Goal: Transaction & Acquisition: Book appointment/travel/reservation

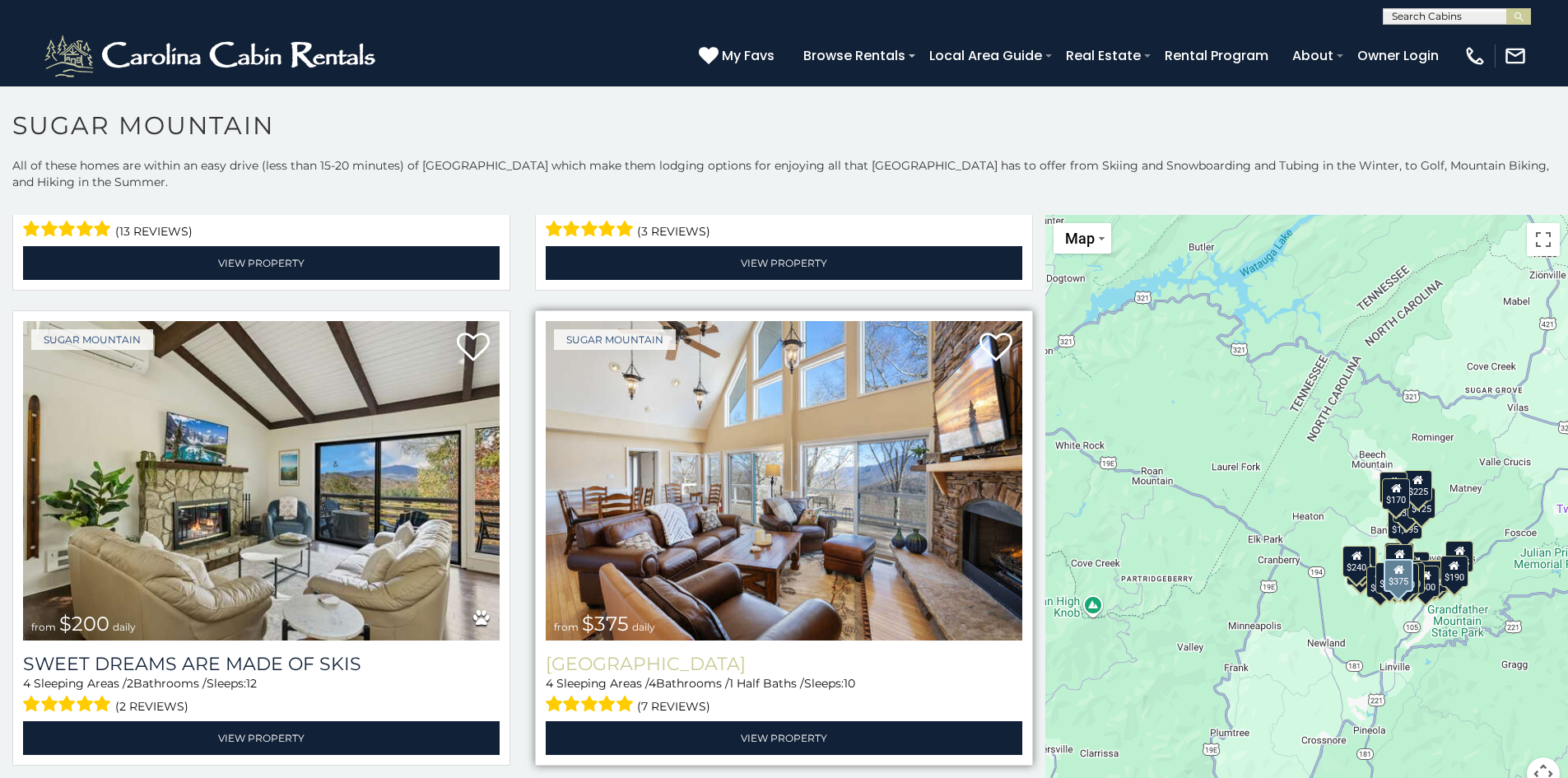
scroll to position [988, 0]
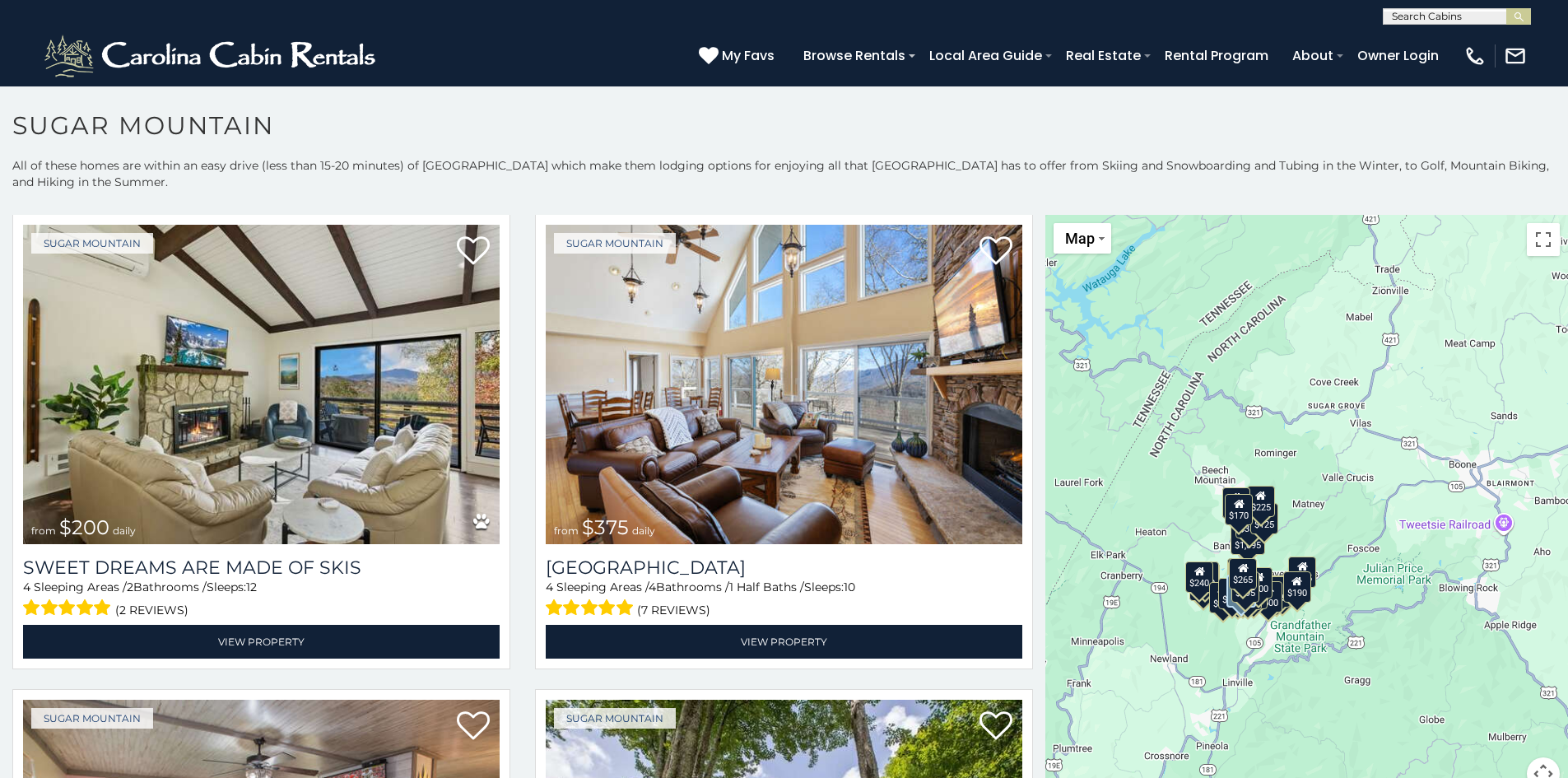
drag, startPoint x: 1392, startPoint y: 502, endPoint x: 1231, endPoint y: 518, distance: 161.8
click at [1231, 518] on div "$170" at bounding box center [1240, 508] width 28 height 31
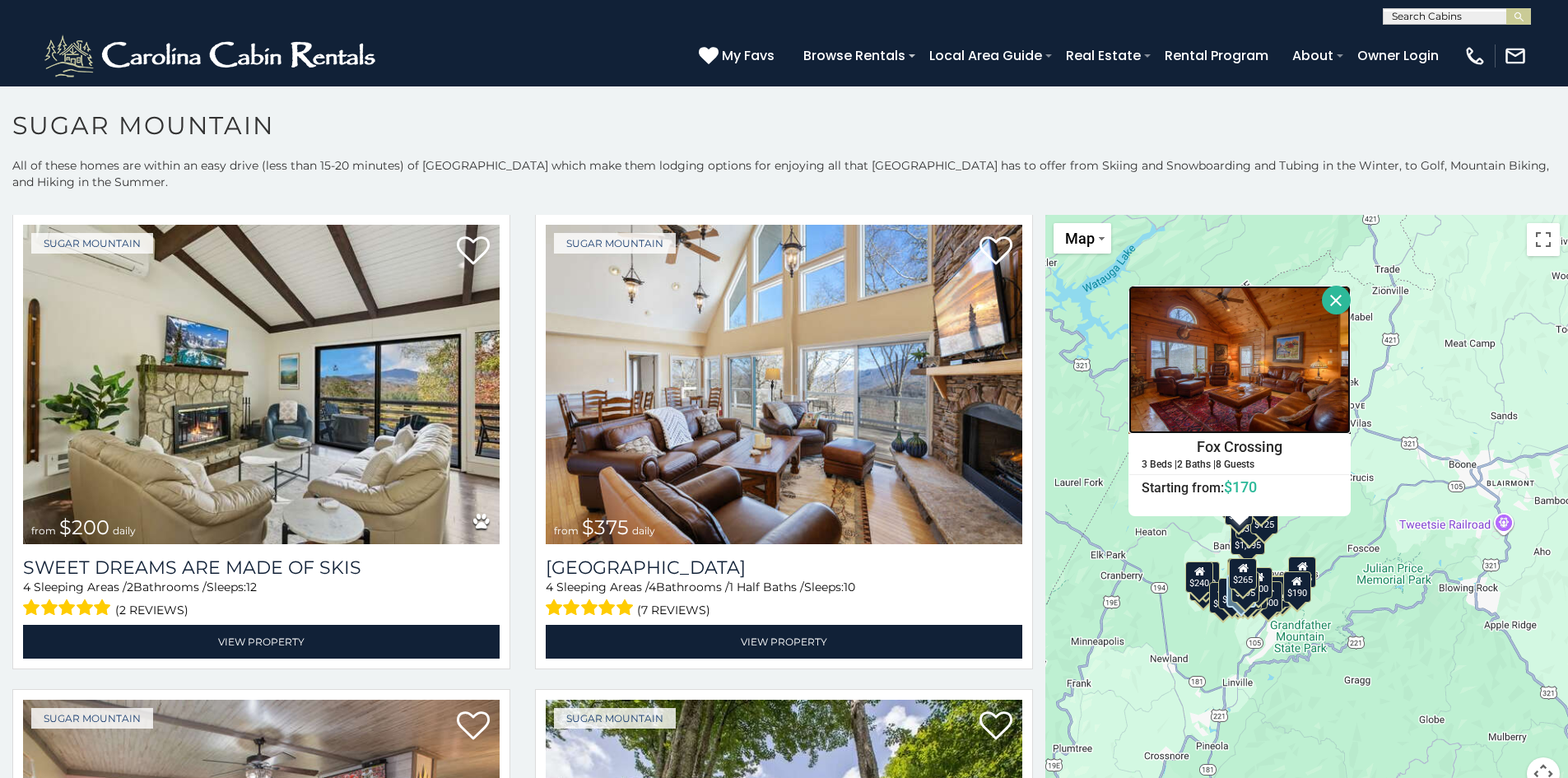
click at [1251, 386] on img at bounding box center [1240, 360] width 222 height 149
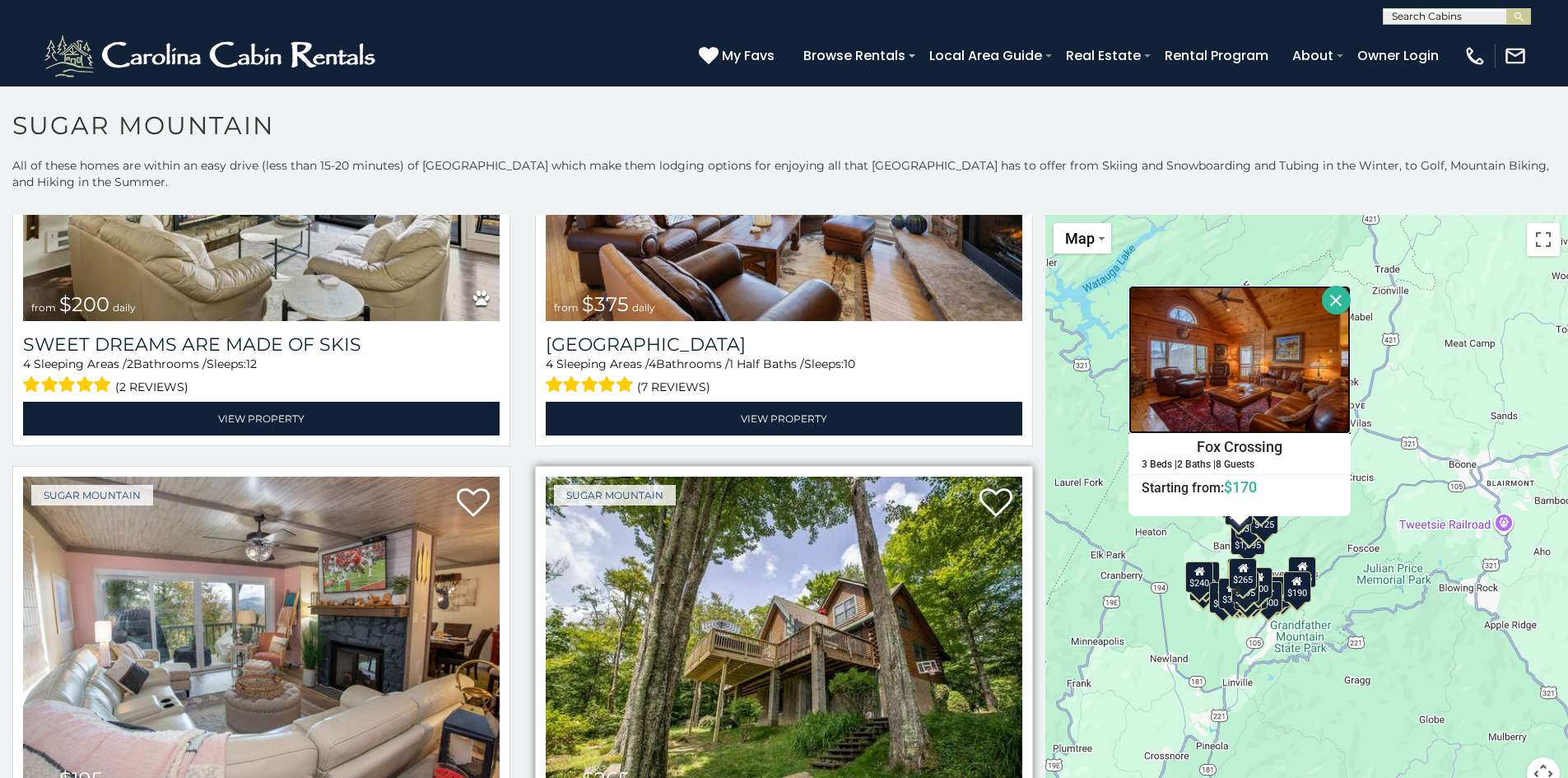
scroll to position [1235, 0]
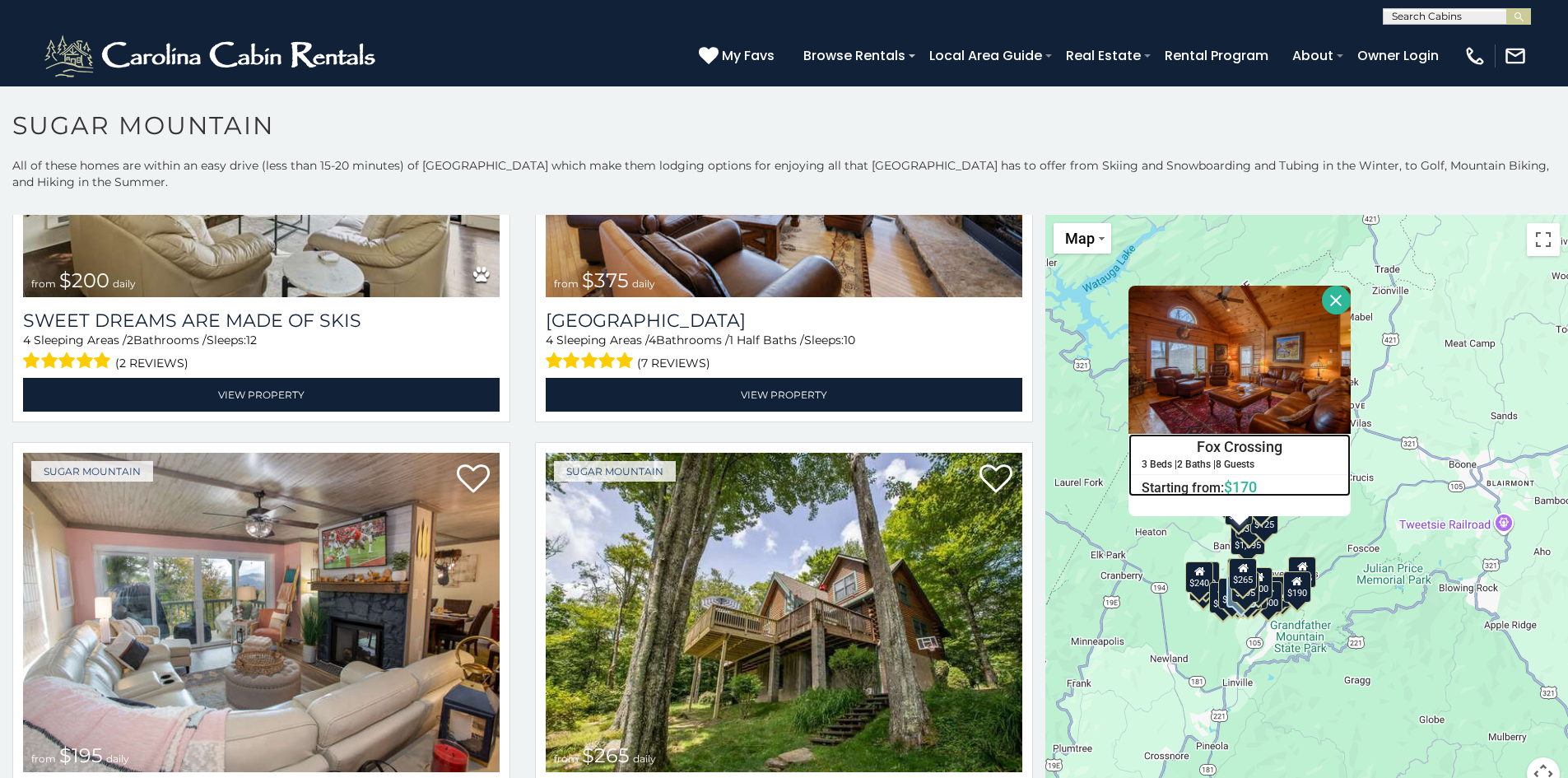
click at [1229, 455] on h4 "Fox Crossing" at bounding box center [1240, 447] width 220 height 25
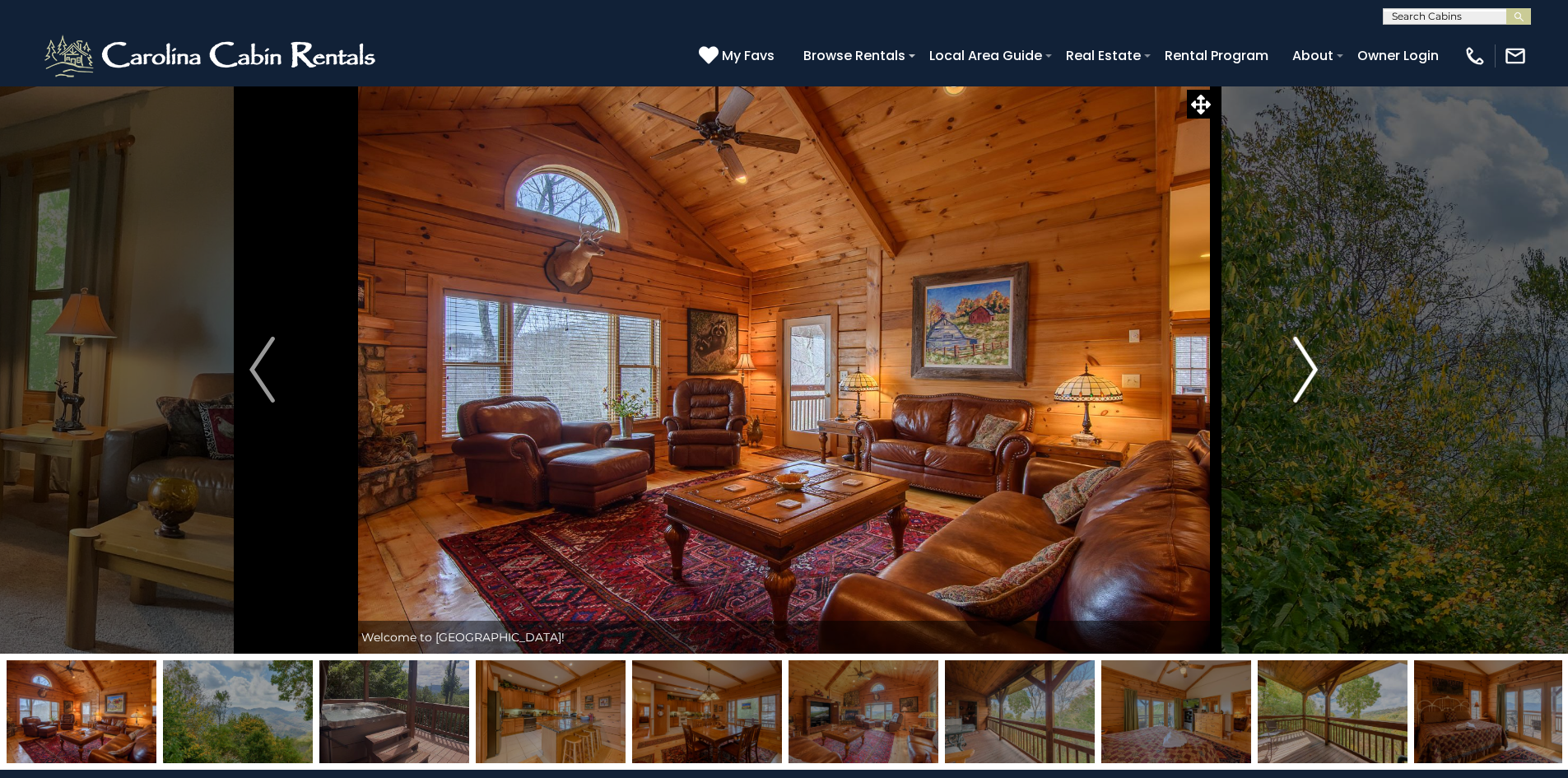
click at [1313, 378] on img "Next" at bounding box center [1306, 370] width 25 height 66
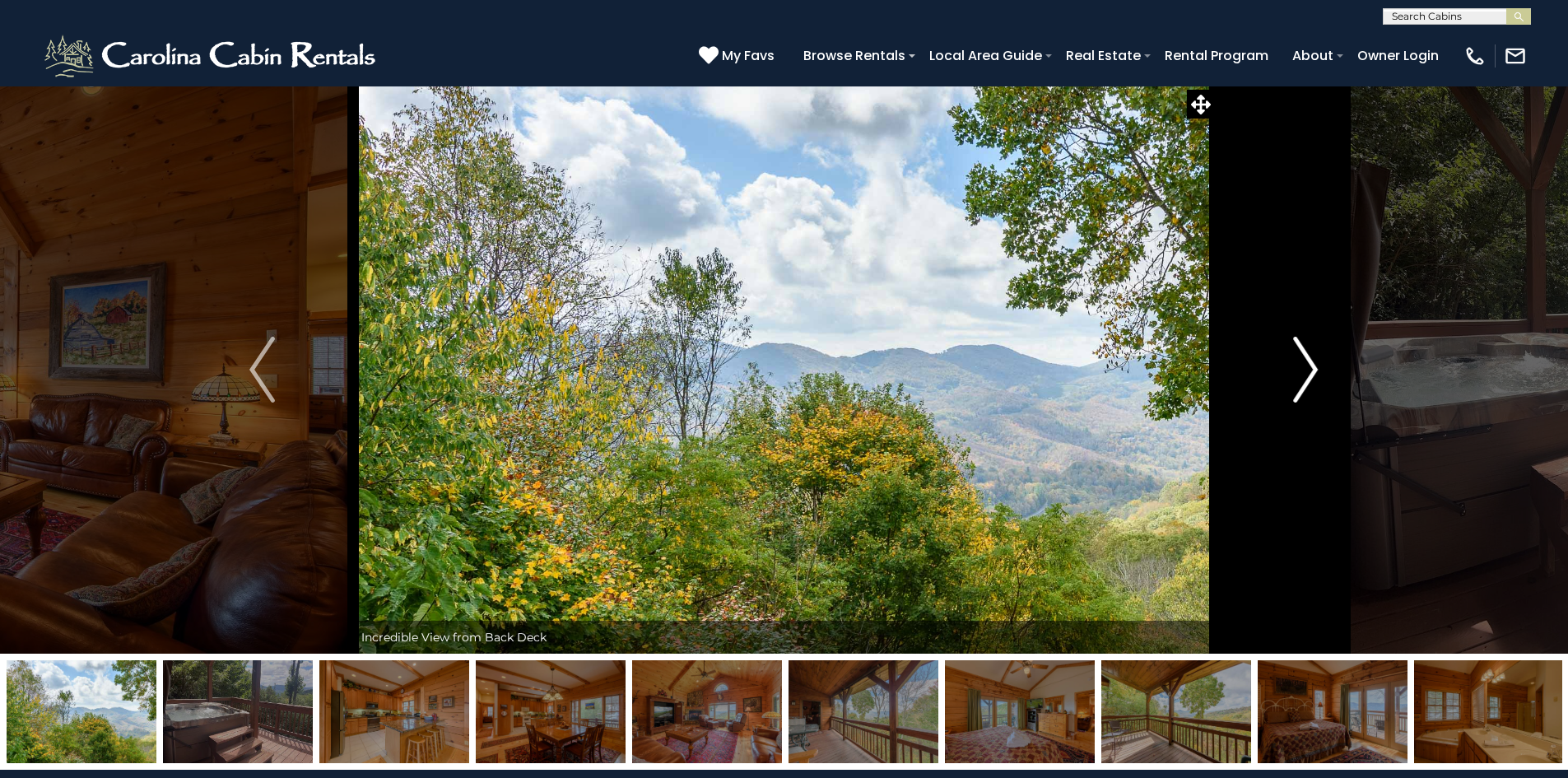
click at [1306, 377] on img "Next" at bounding box center [1306, 370] width 25 height 66
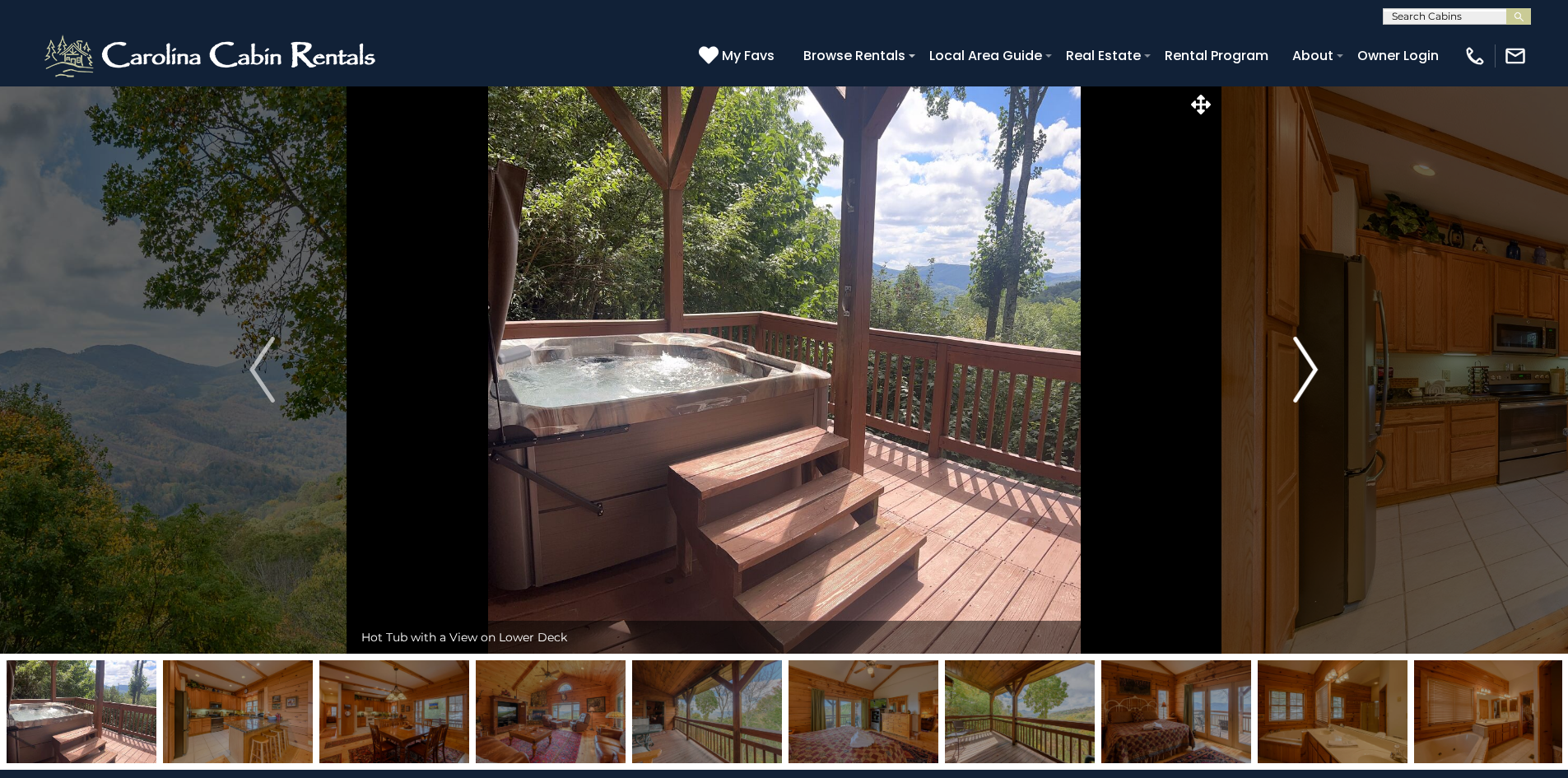
click at [1304, 371] on img "Next" at bounding box center [1306, 370] width 25 height 66
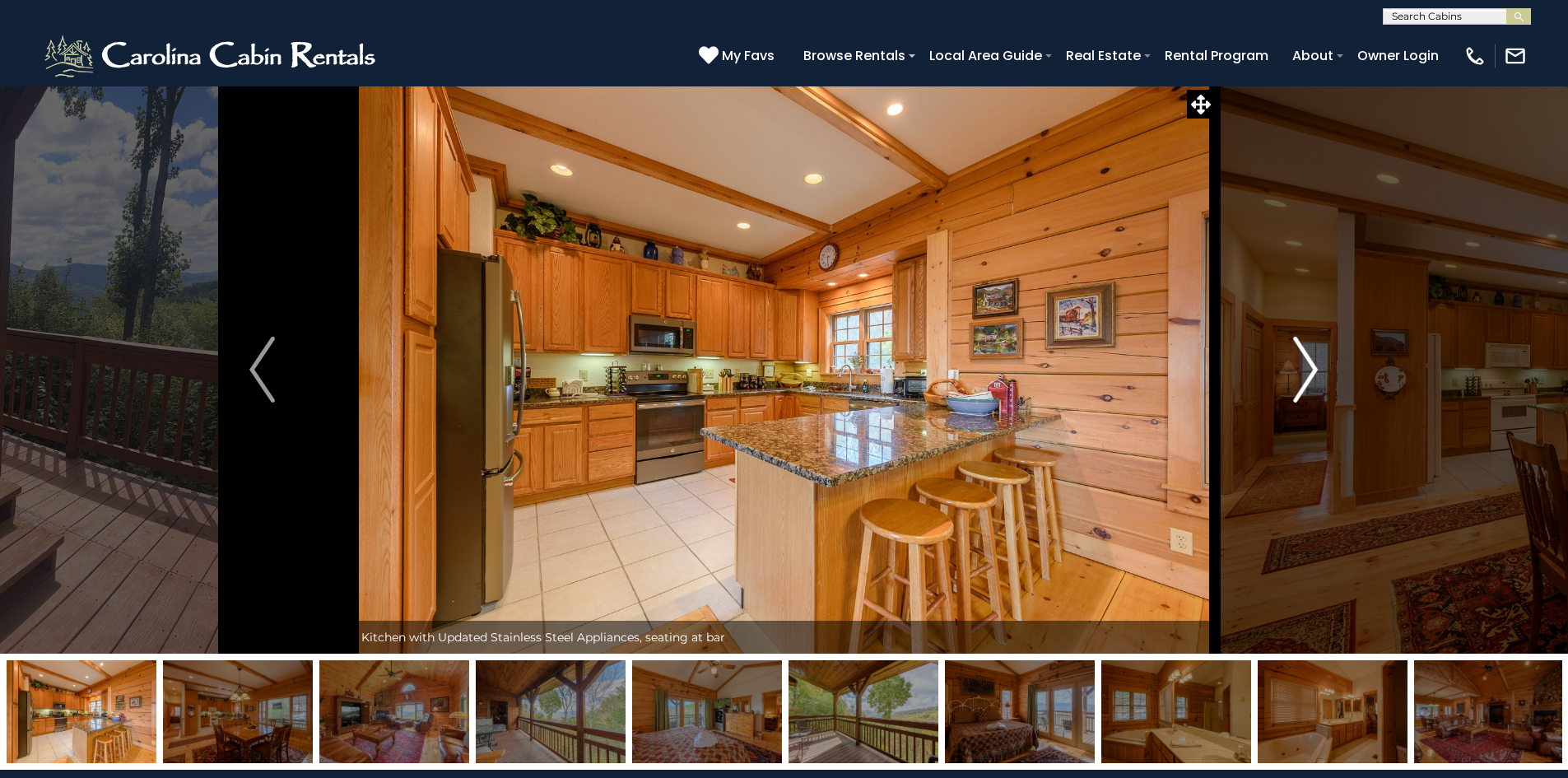
click at [1308, 372] on img "Next" at bounding box center [1306, 370] width 25 height 66
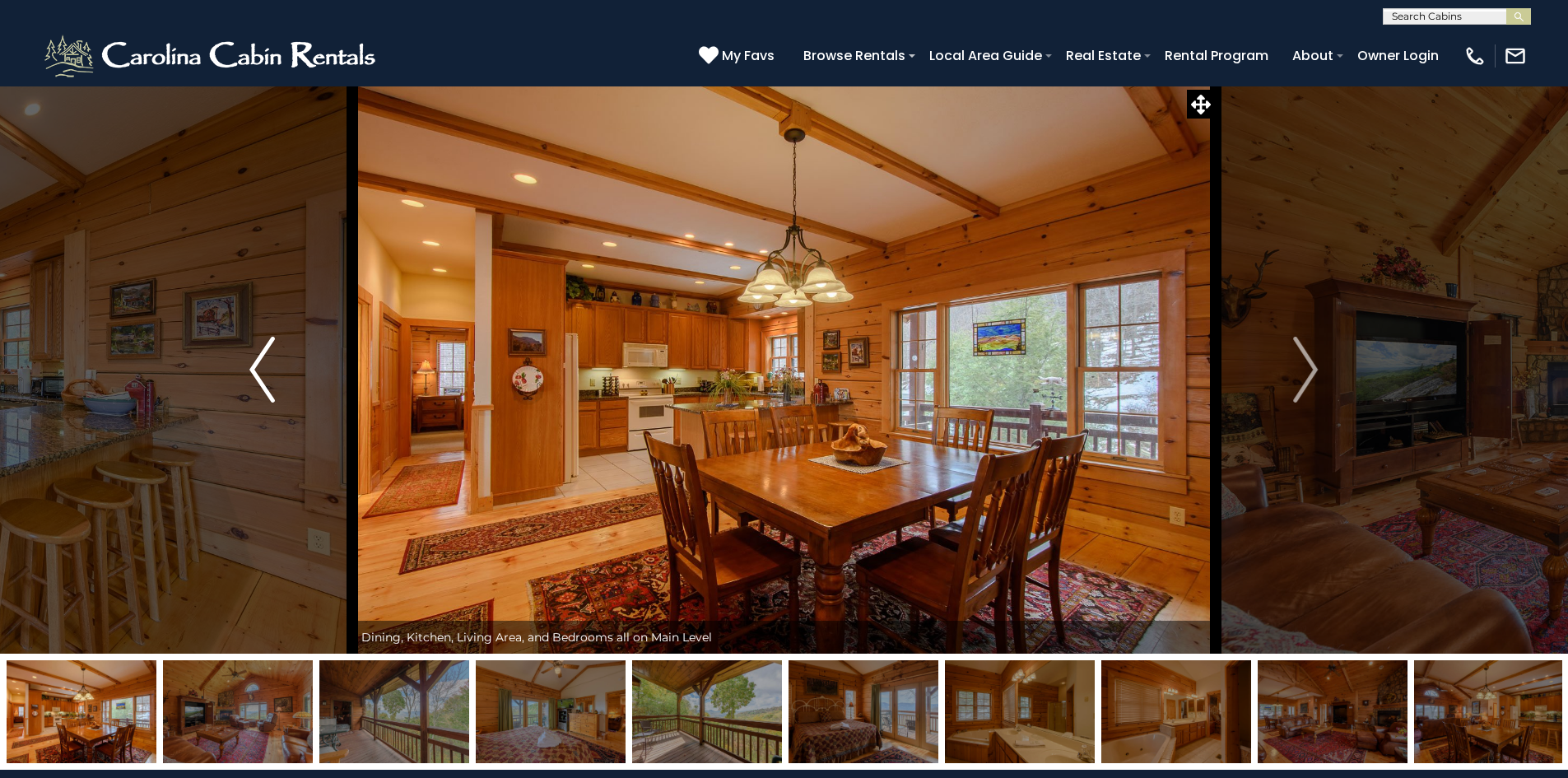
click at [251, 354] on img "Previous" at bounding box center [262, 370] width 25 height 66
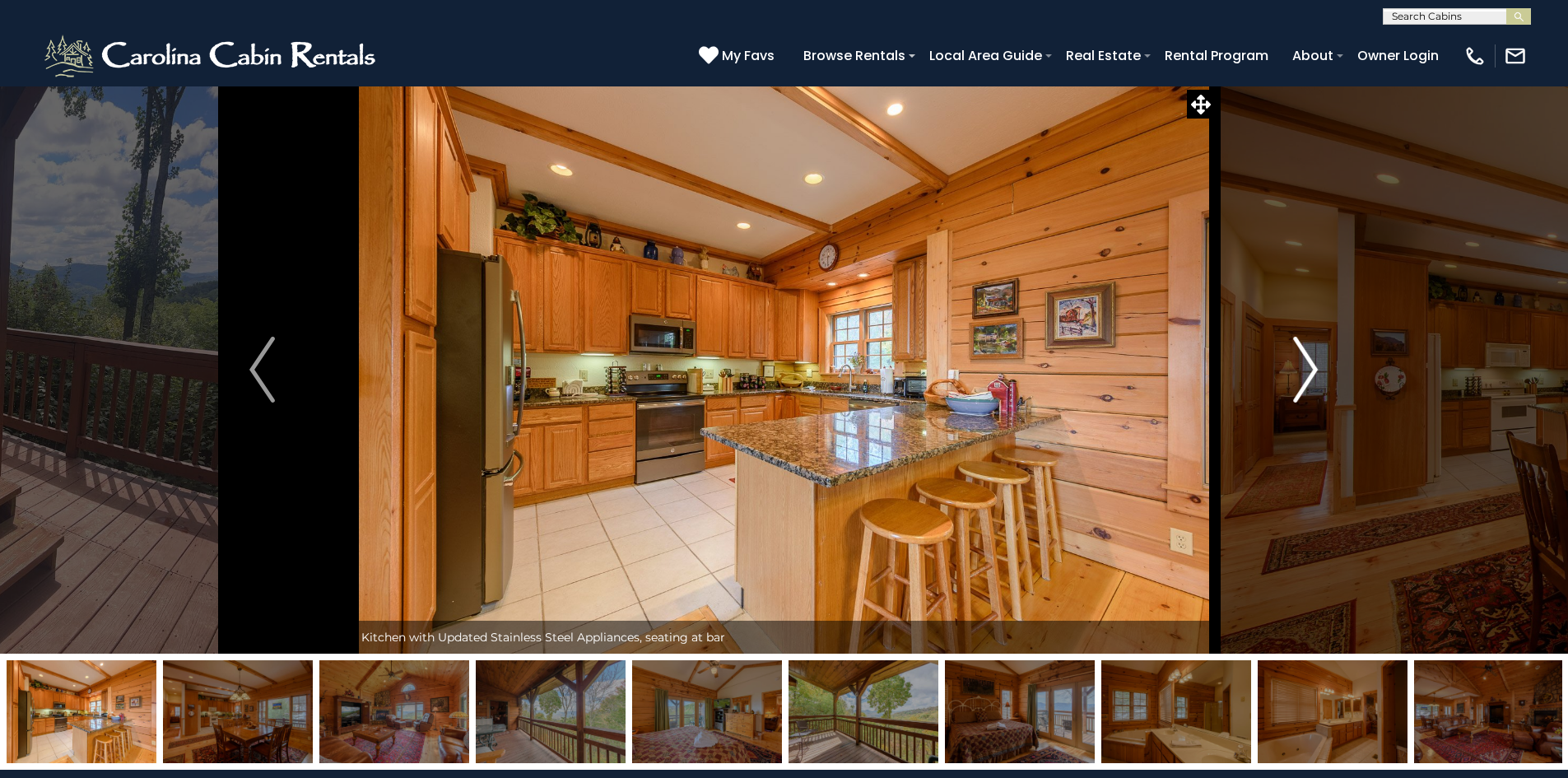
click at [1291, 361] on button "Next" at bounding box center [1305, 370] width 181 height 568
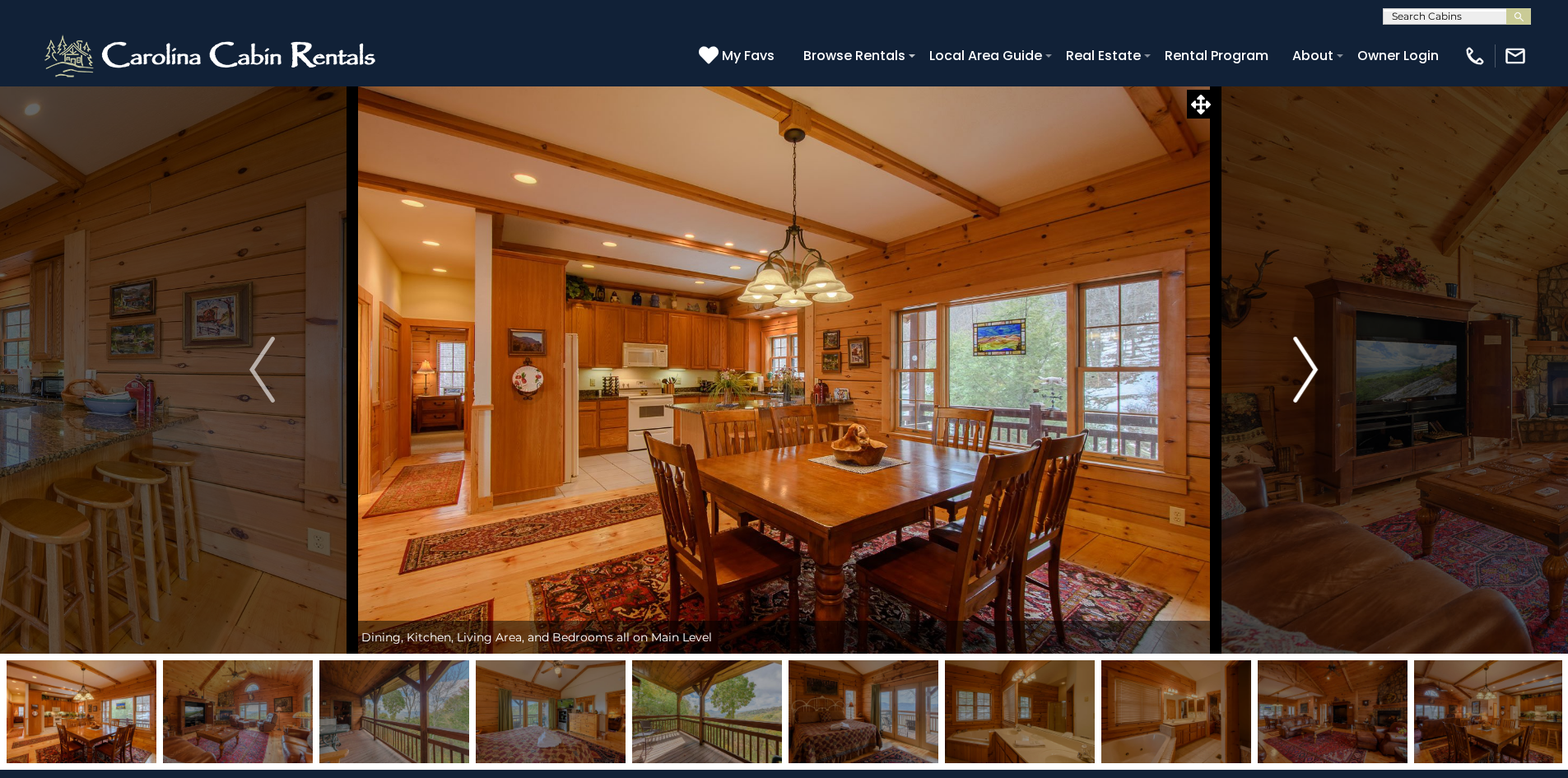
click at [1327, 388] on button "Next" at bounding box center [1305, 370] width 181 height 568
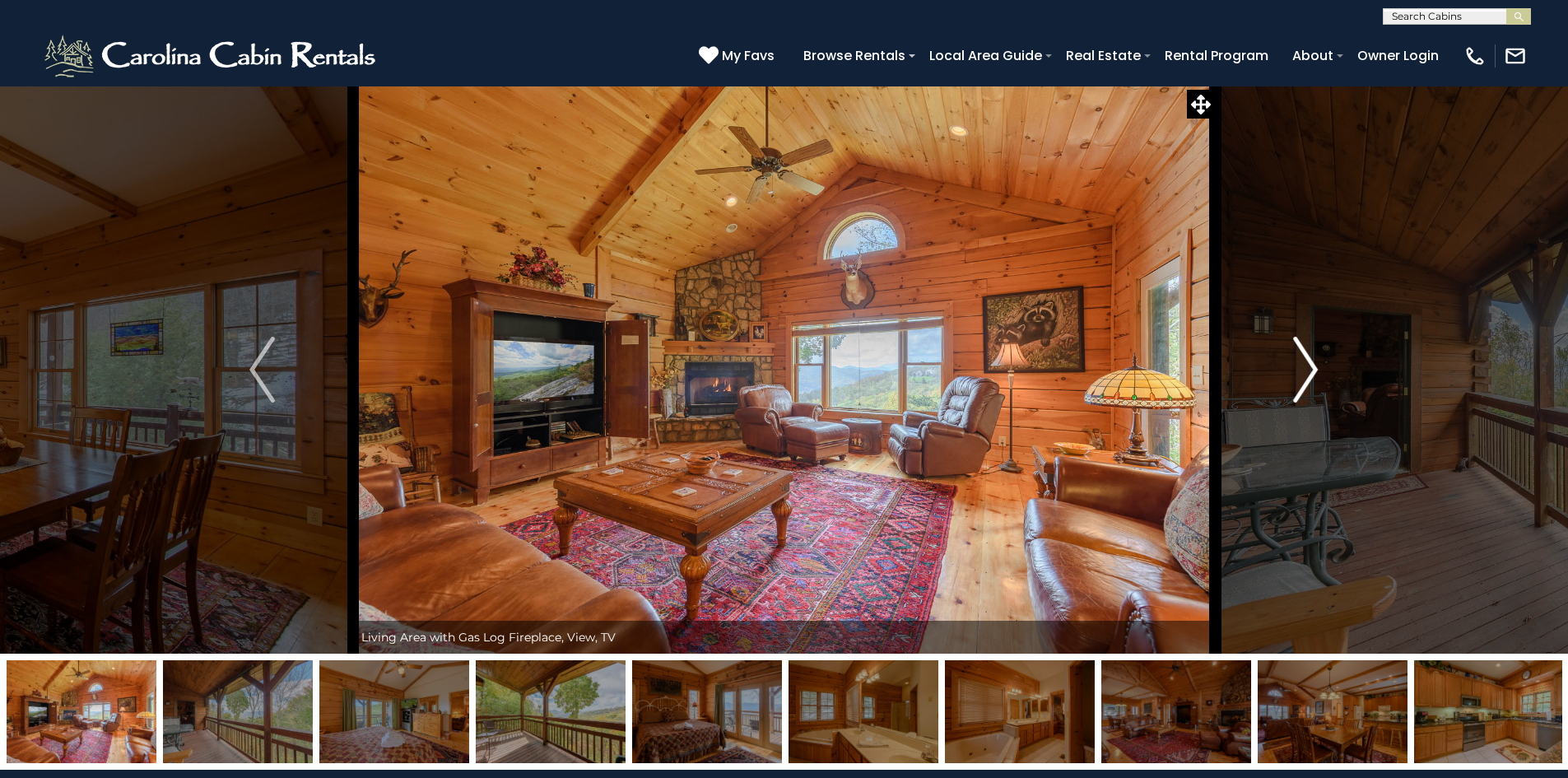
click at [1300, 363] on img "Next" at bounding box center [1306, 370] width 25 height 66
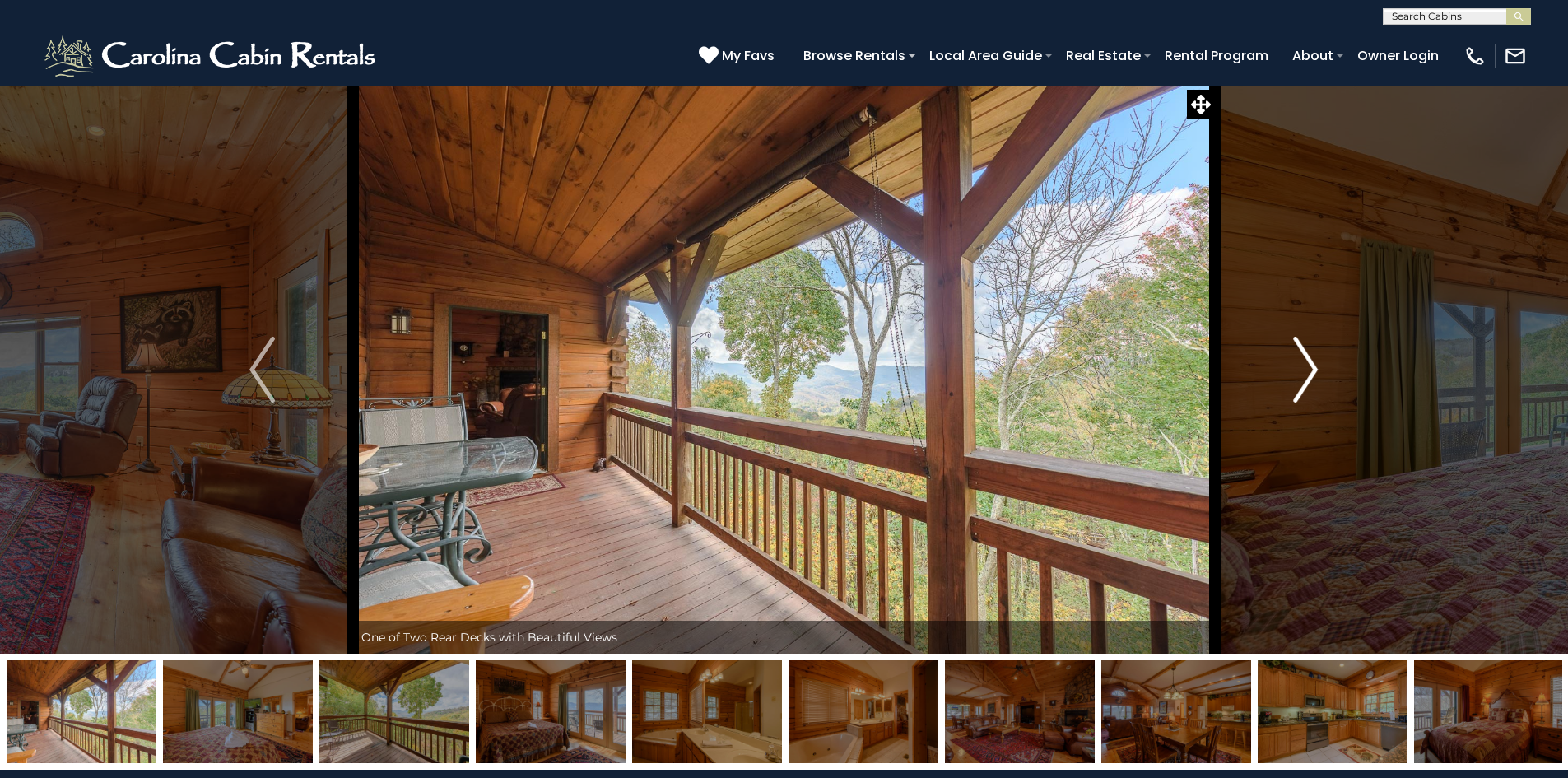
click at [1302, 370] on img "Next" at bounding box center [1306, 370] width 25 height 66
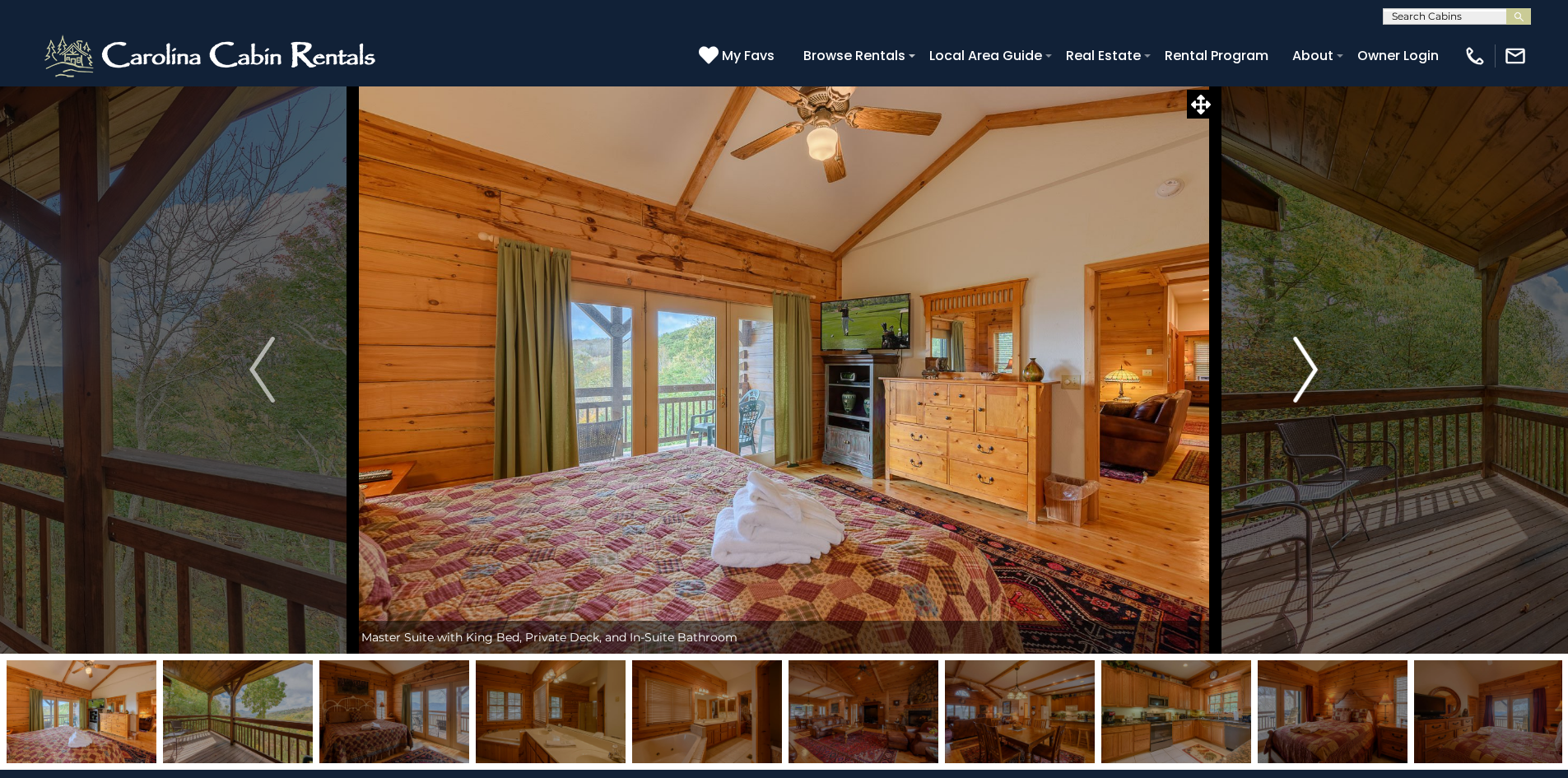
click at [1303, 353] on img "Next" at bounding box center [1306, 370] width 25 height 66
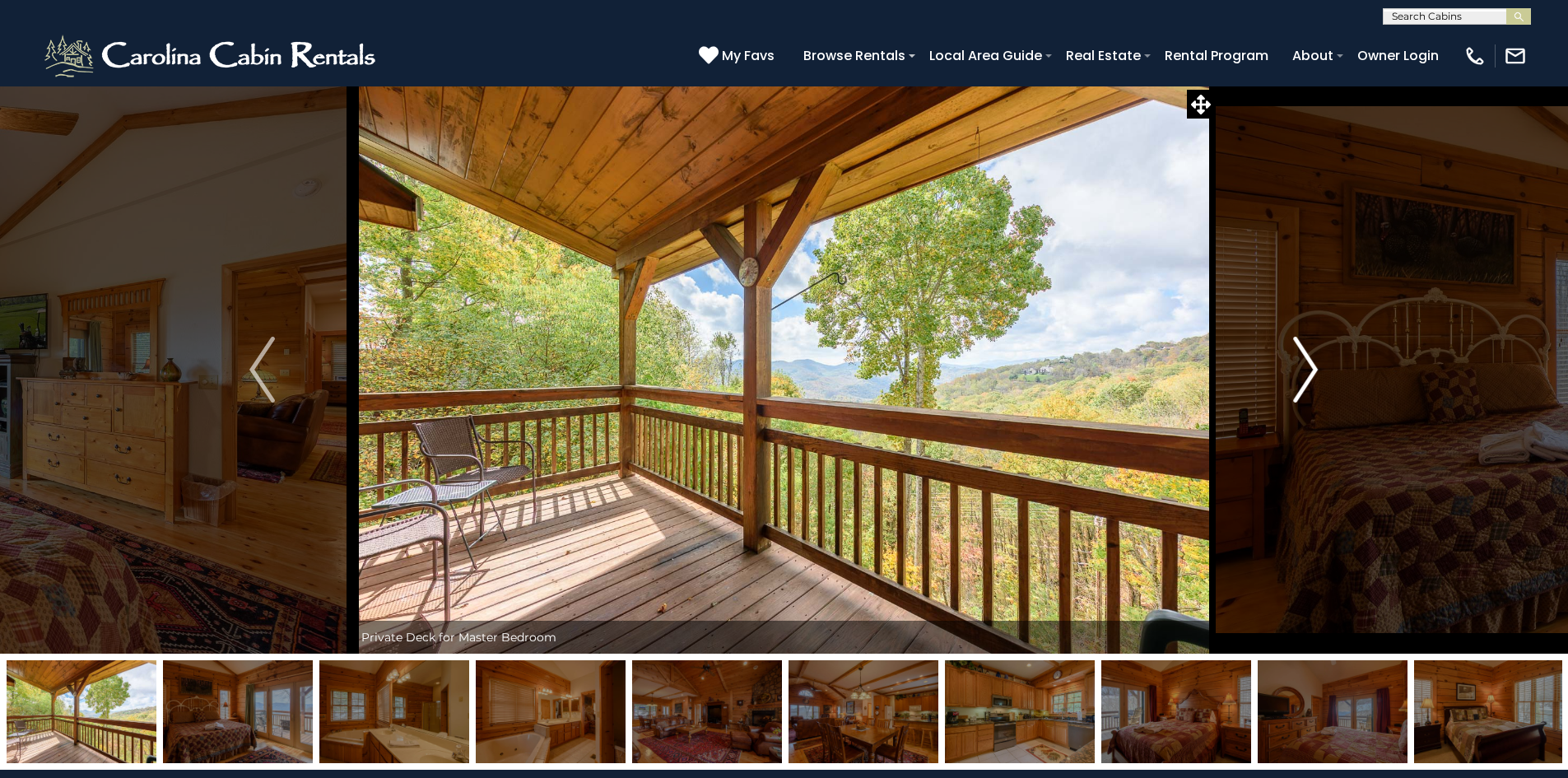
click at [1318, 365] on img "Next" at bounding box center [1306, 370] width 25 height 66
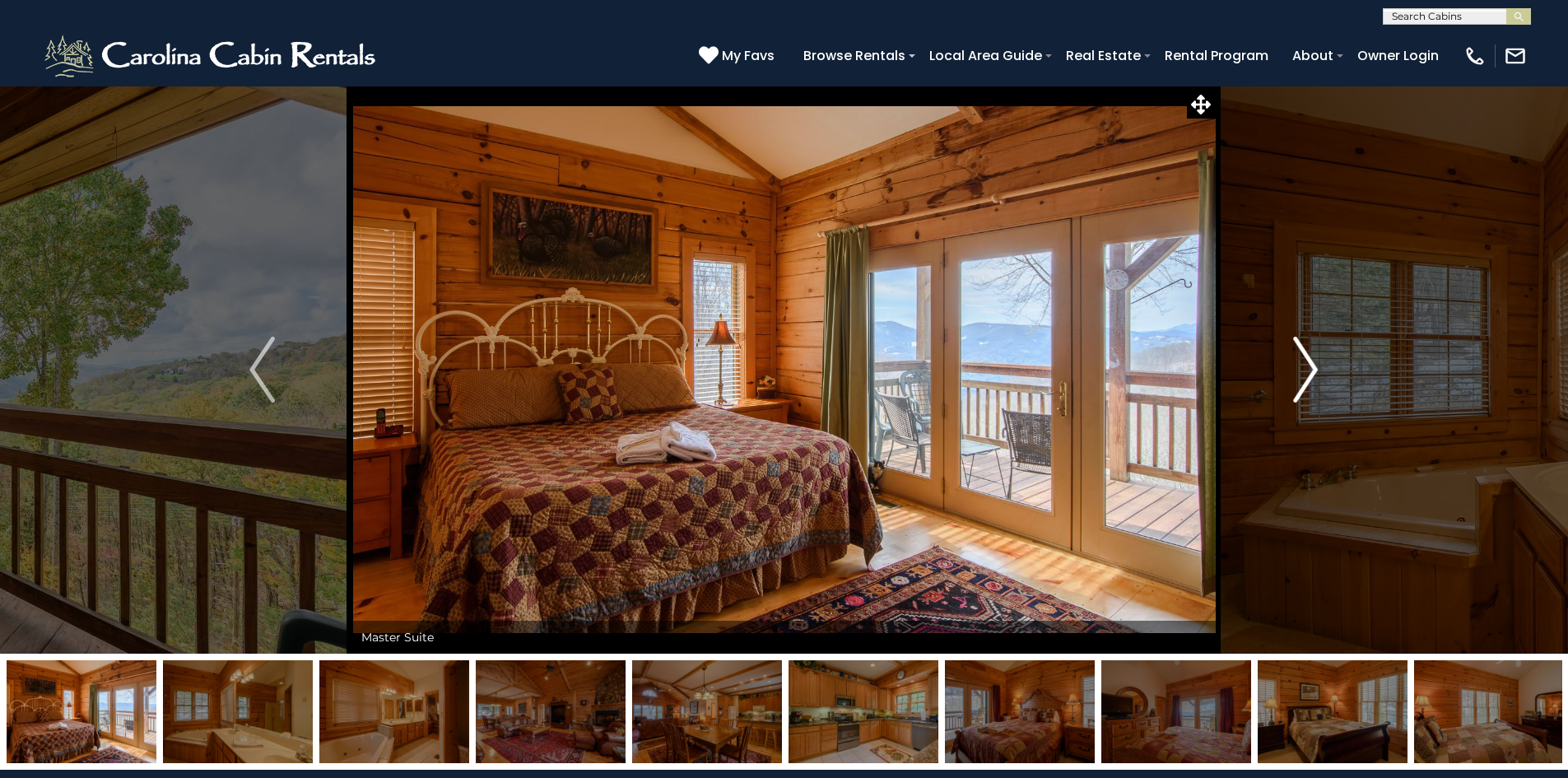
click at [1313, 355] on img "Next" at bounding box center [1306, 370] width 25 height 66
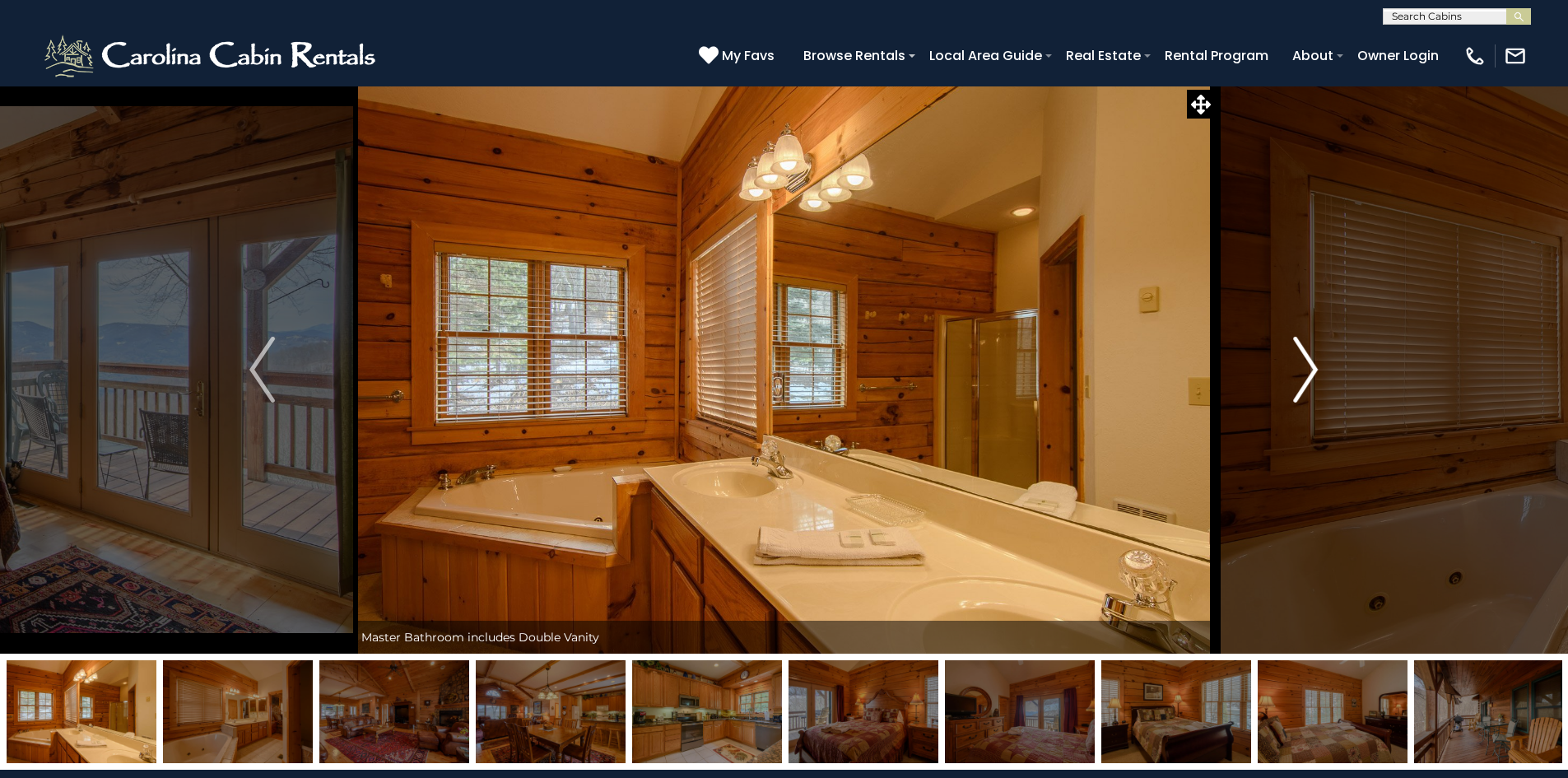
click at [1309, 376] on img "Next" at bounding box center [1306, 370] width 25 height 66
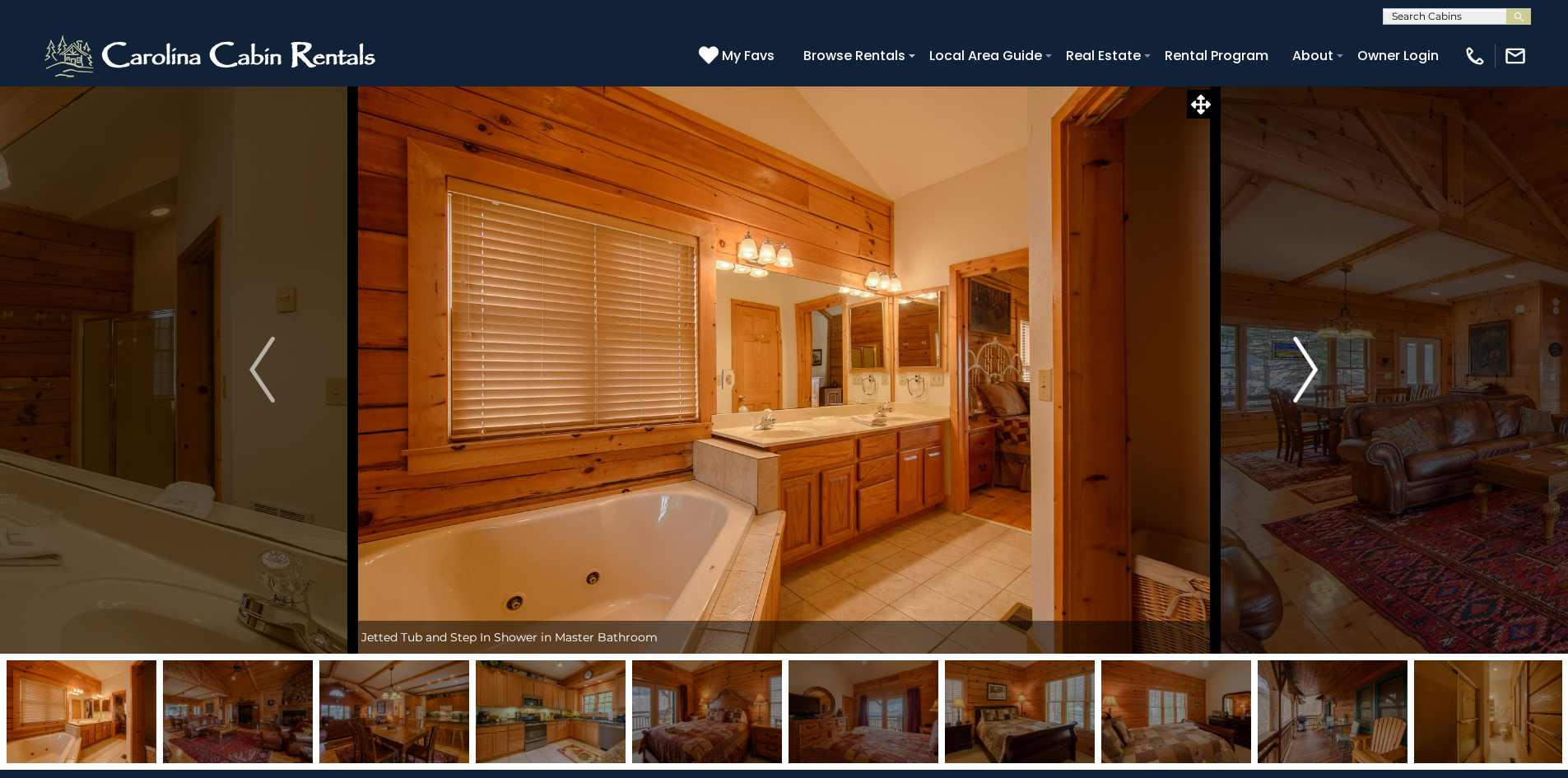
drag, startPoint x: 1290, startPoint y: 372, endPoint x: 1275, endPoint y: 371, distance: 15.0
click at [1275, 371] on button "Next" at bounding box center [1305, 370] width 181 height 568
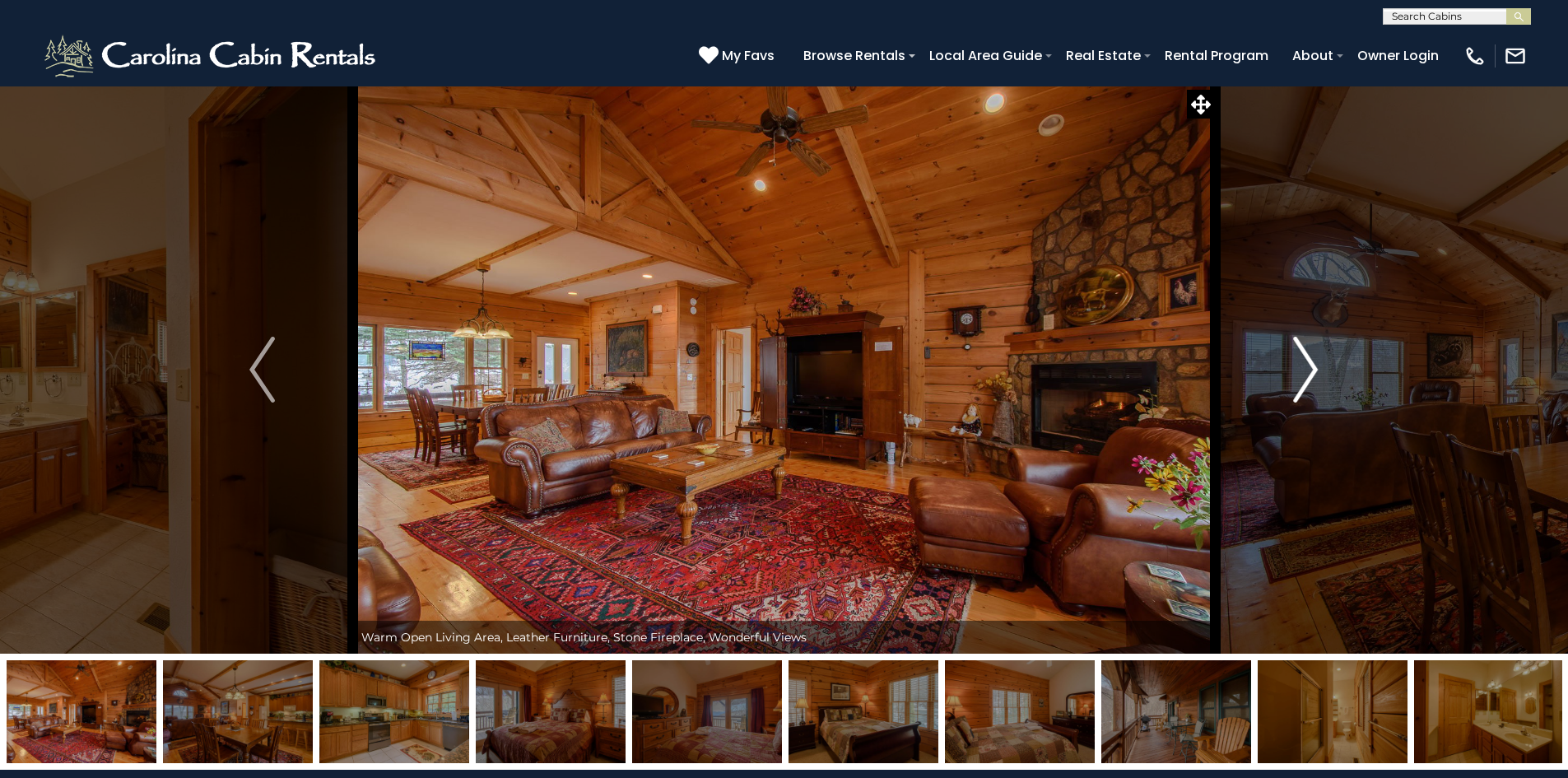
drag, startPoint x: 1291, startPoint y: 371, endPoint x: 1303, endPoint y: 369, distance: 12.2
click at [1293, 370] on button "Next" at bounding box center [1305, 370] width 181 height 568
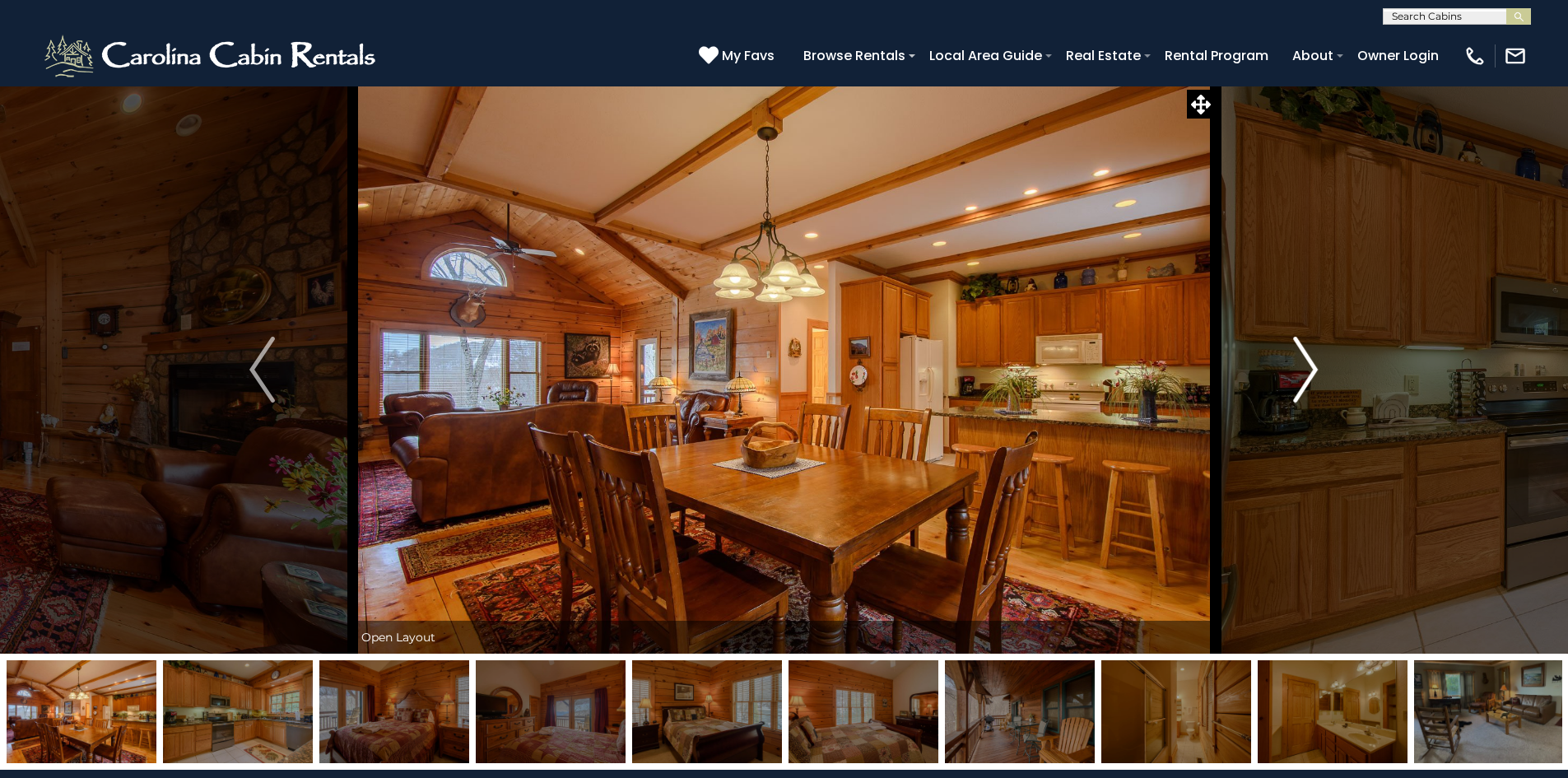
click at [1309, 377] on img "Next" at bounding box center [1306, 370] width 25 height 66
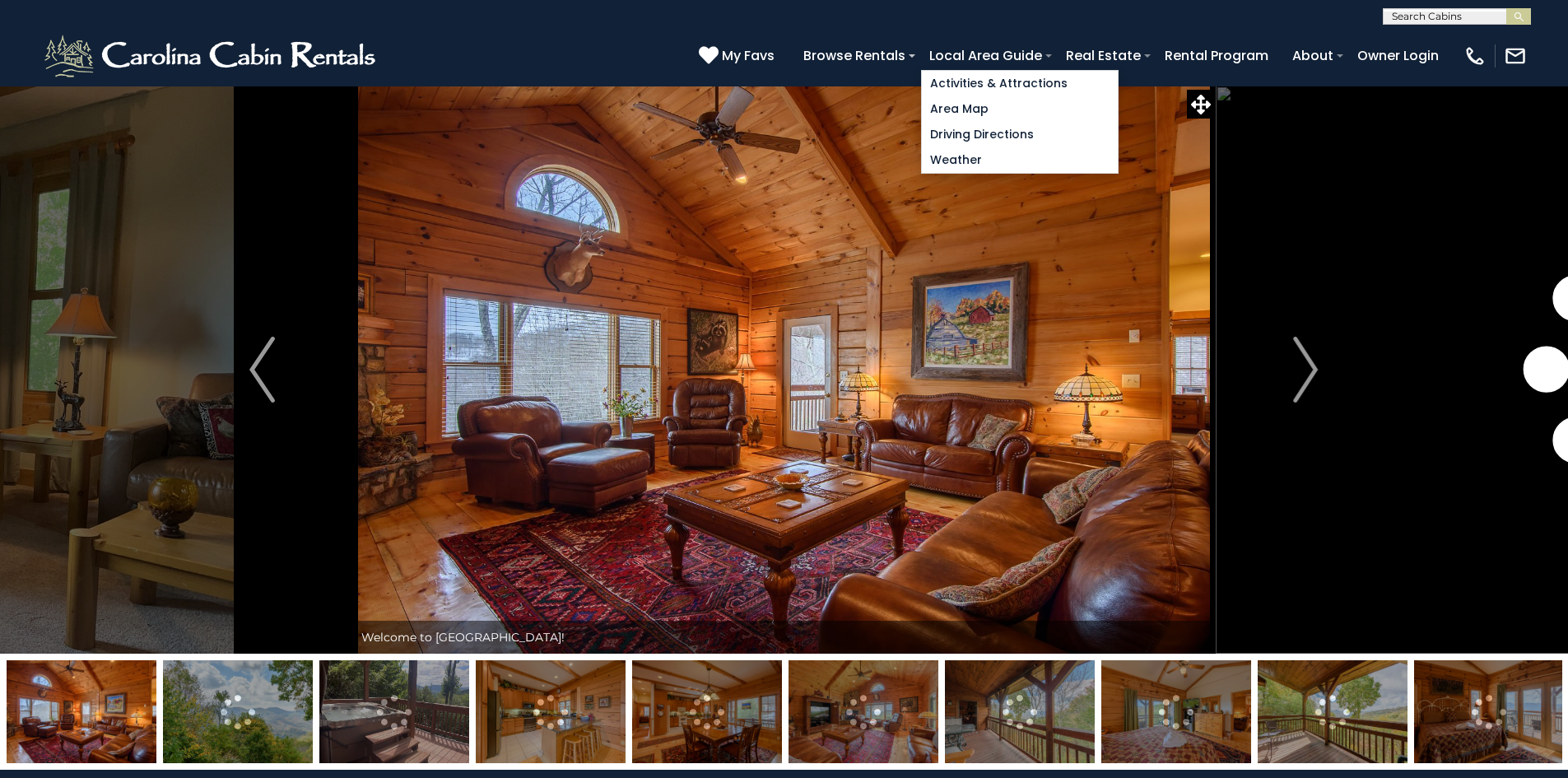
click at [1003, 40] on div "My Favs Browse Rentals Local Area Guide Activities & Attractions Area Map Drivi…" at bounding box center [1113, 55] width 829 height 45
click at [984, 53] on link "Local Area Guide" at bounding box center [986, 55] width 129 height 29
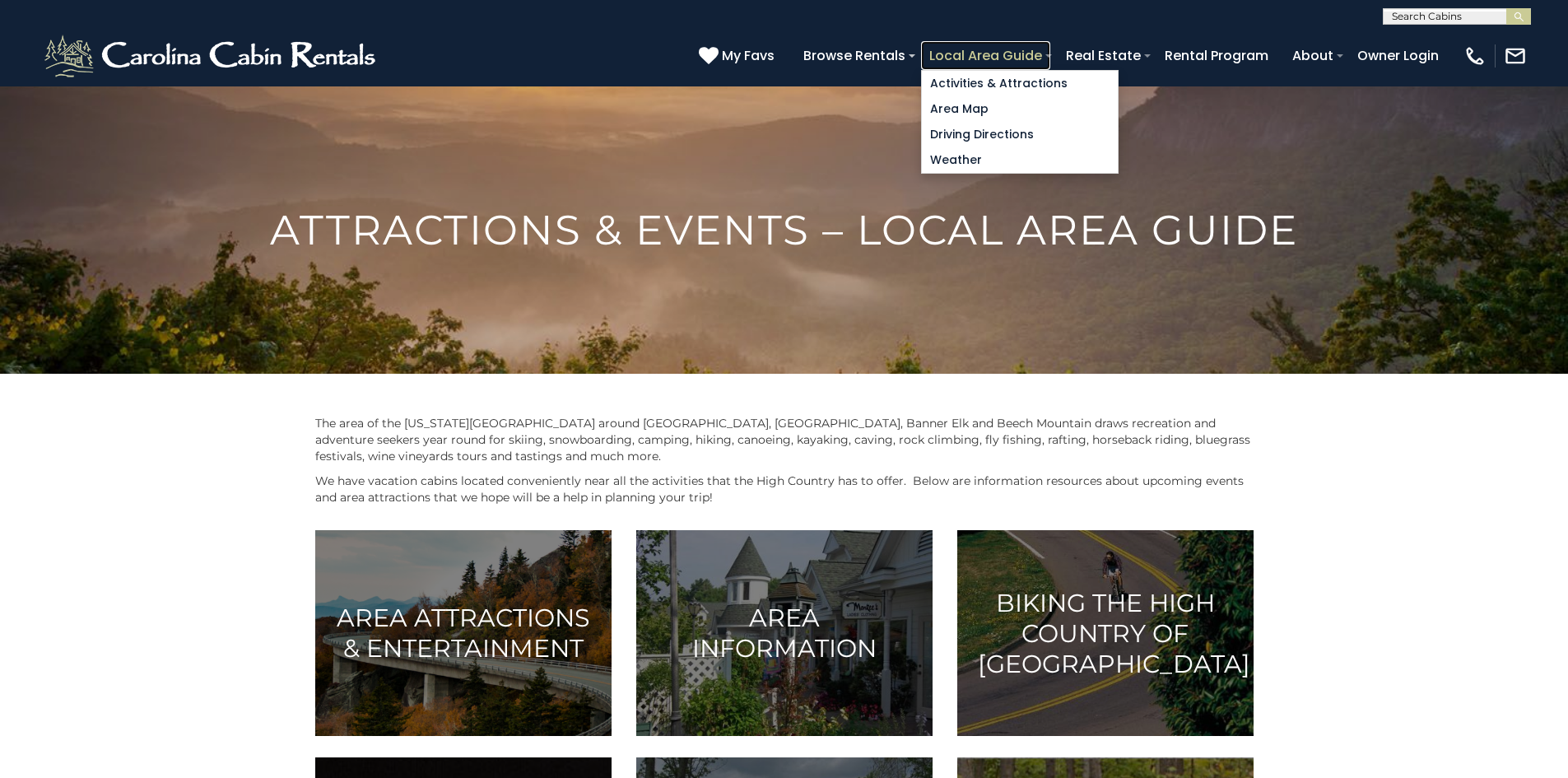
click at [955, 59] on link "Local Area Guide" at bounding box center [986, 55] width 129 height 29
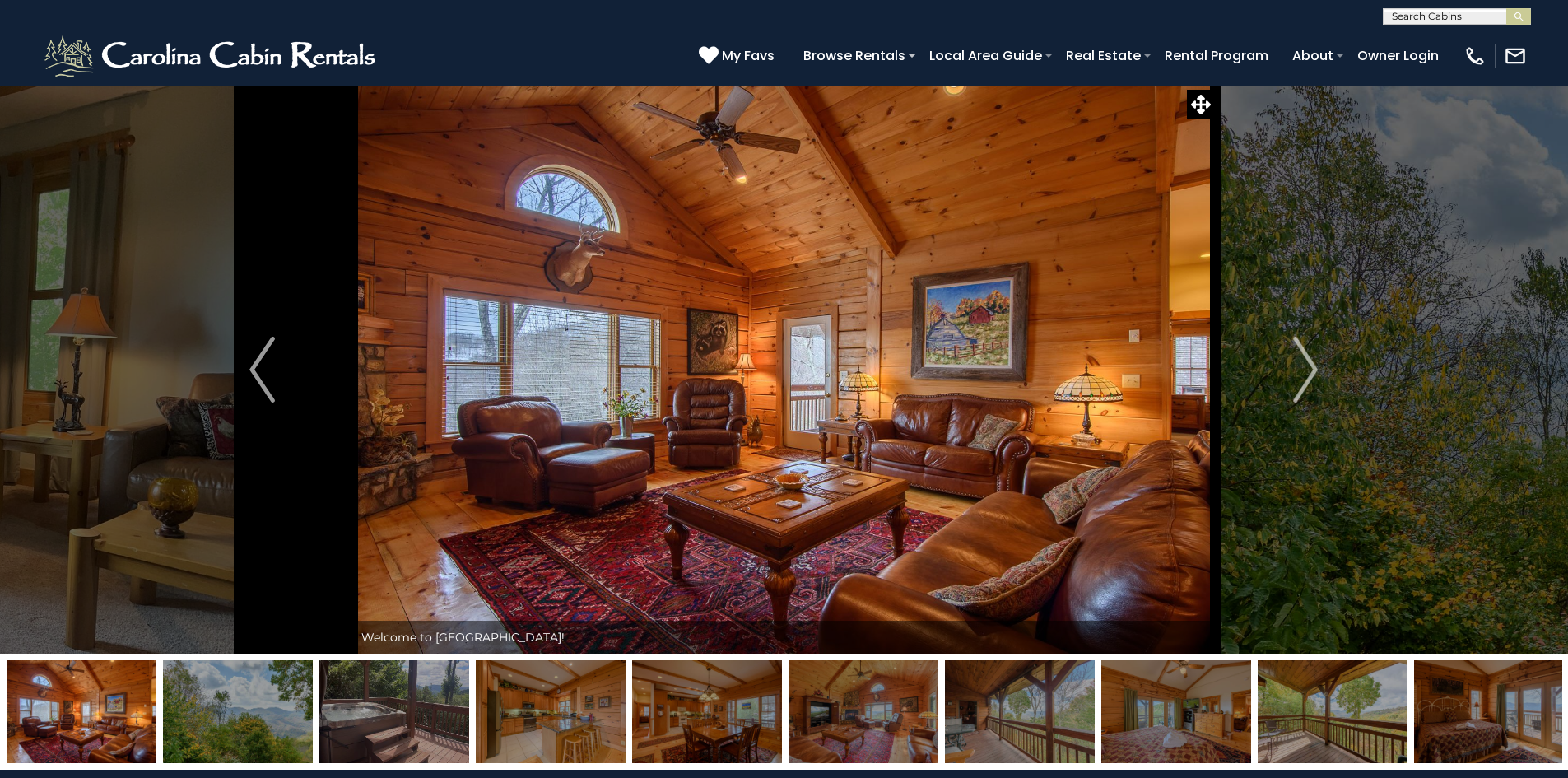
click at [851, 250] on img at bounding box center [784, 370] width 863 height 568
click at [1205, 108] on icon at bounding box center [1202, 104] width 20 height 20
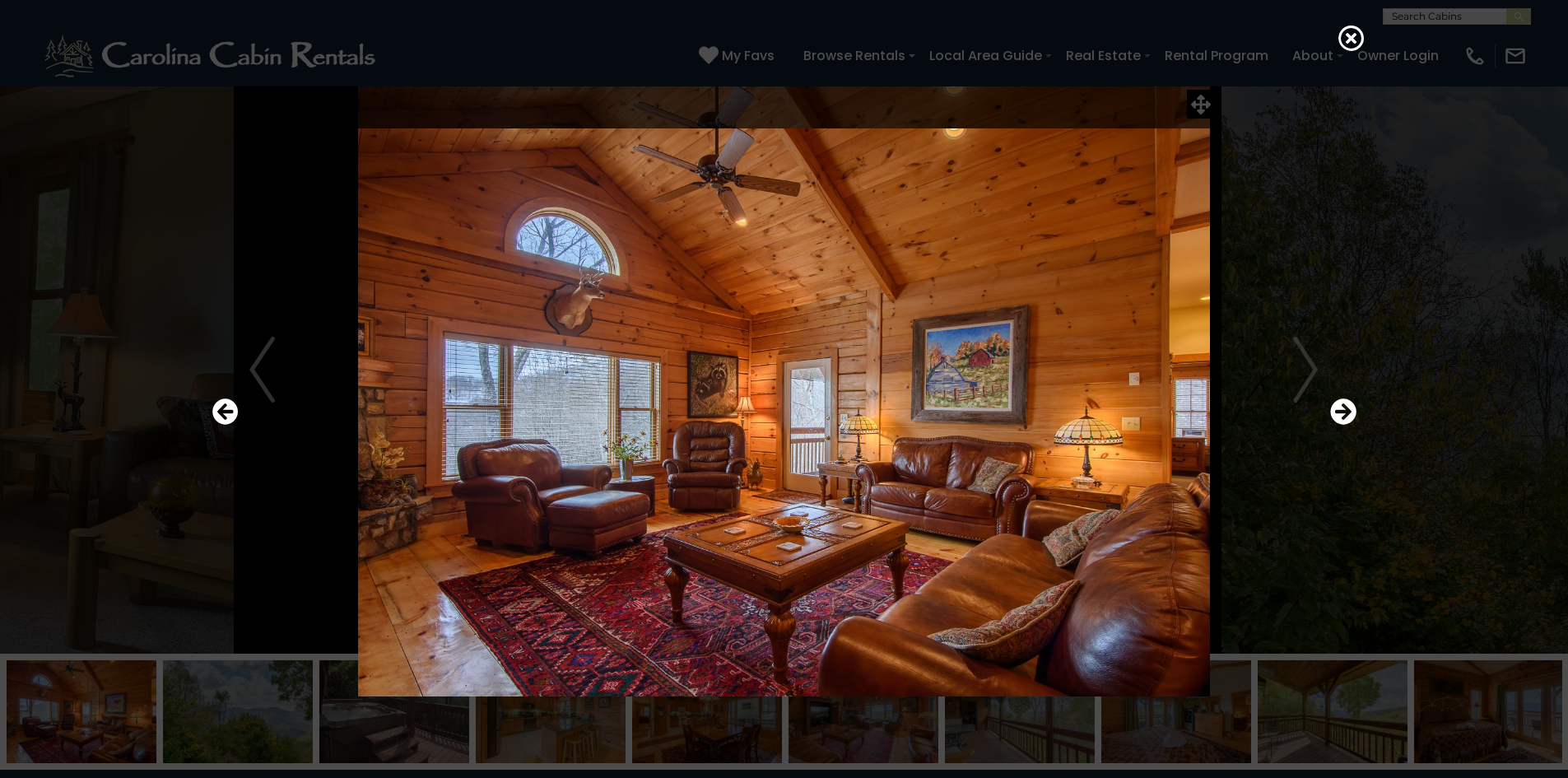
click at [1026, 580] on img at bounding box center [784, 413] width 990 height 569
click at [1504, 304] on div at bounding box center [784, 389] width 1568 height 778
click at [1351, 36] on icon at bounding box center [1352, 38] width 27 height 27
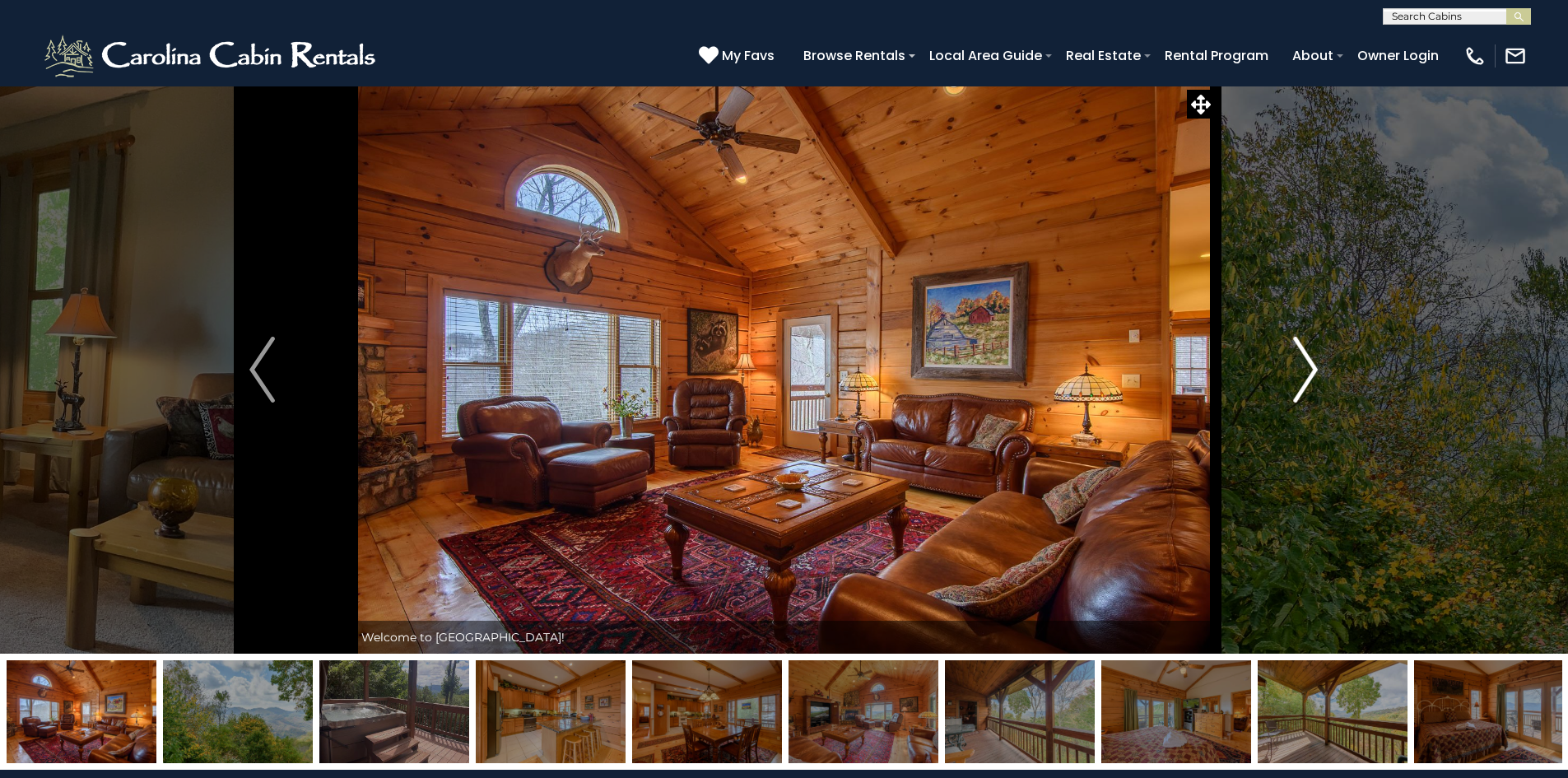
click at [1318, 389] on img "Next" at bounding box center [1306, 370] width 25 height 66
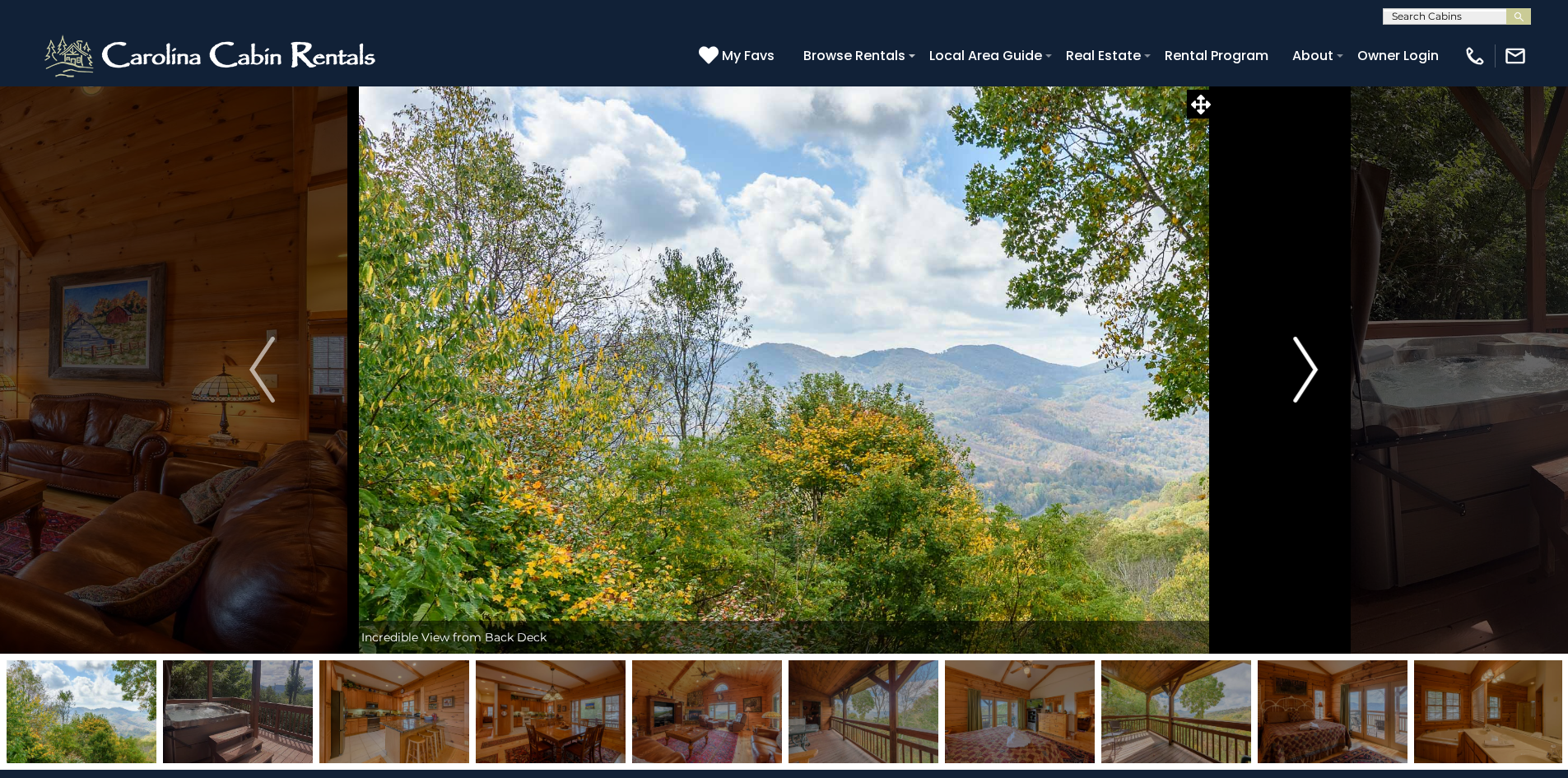
click at [1293, 378] on button "Next" at bounding box center [1305, 370] width 181 height 568
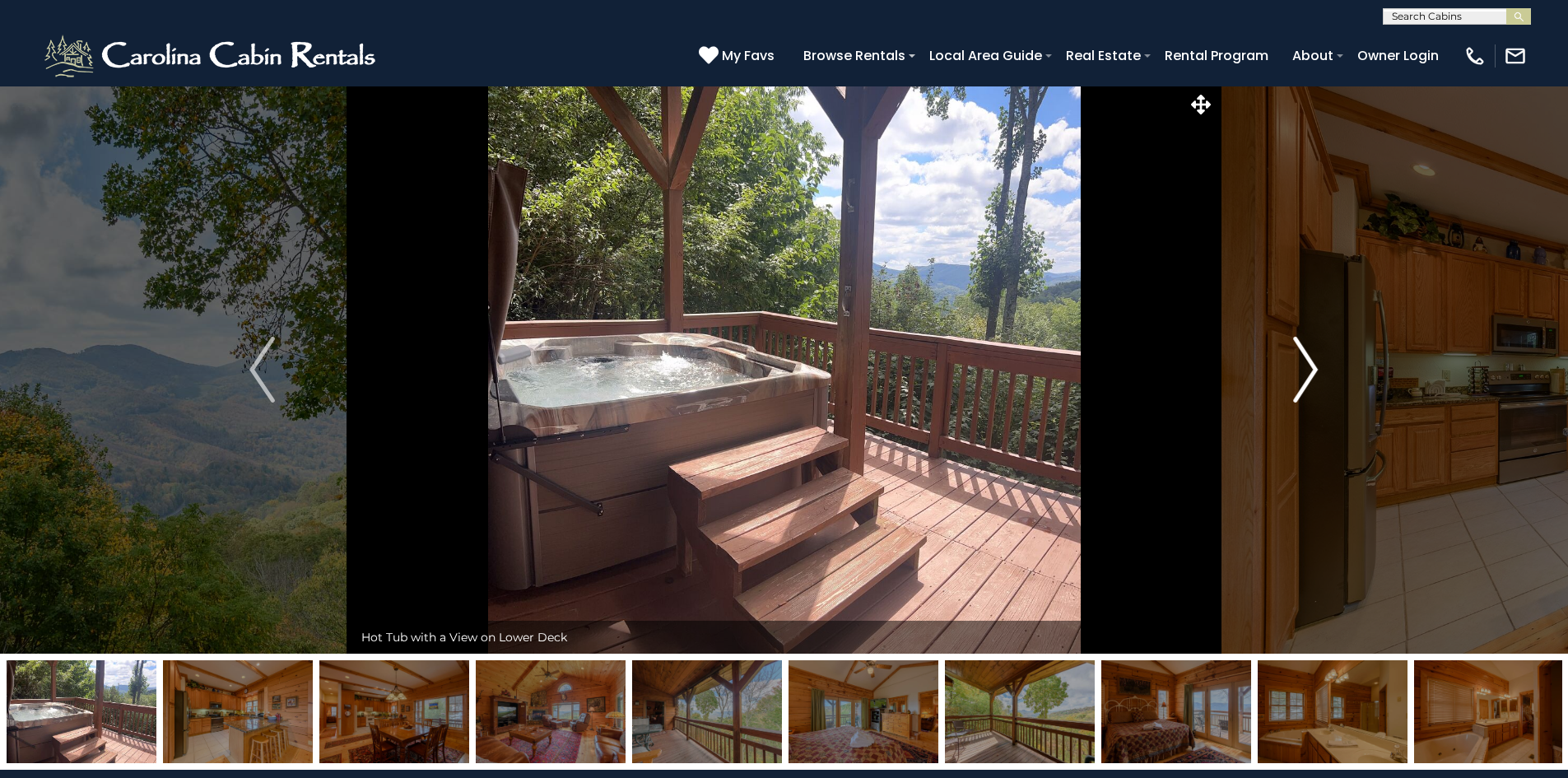
click at [1293, 381] on button "Next" at bounding box center [1305, 370] width 181 height 568
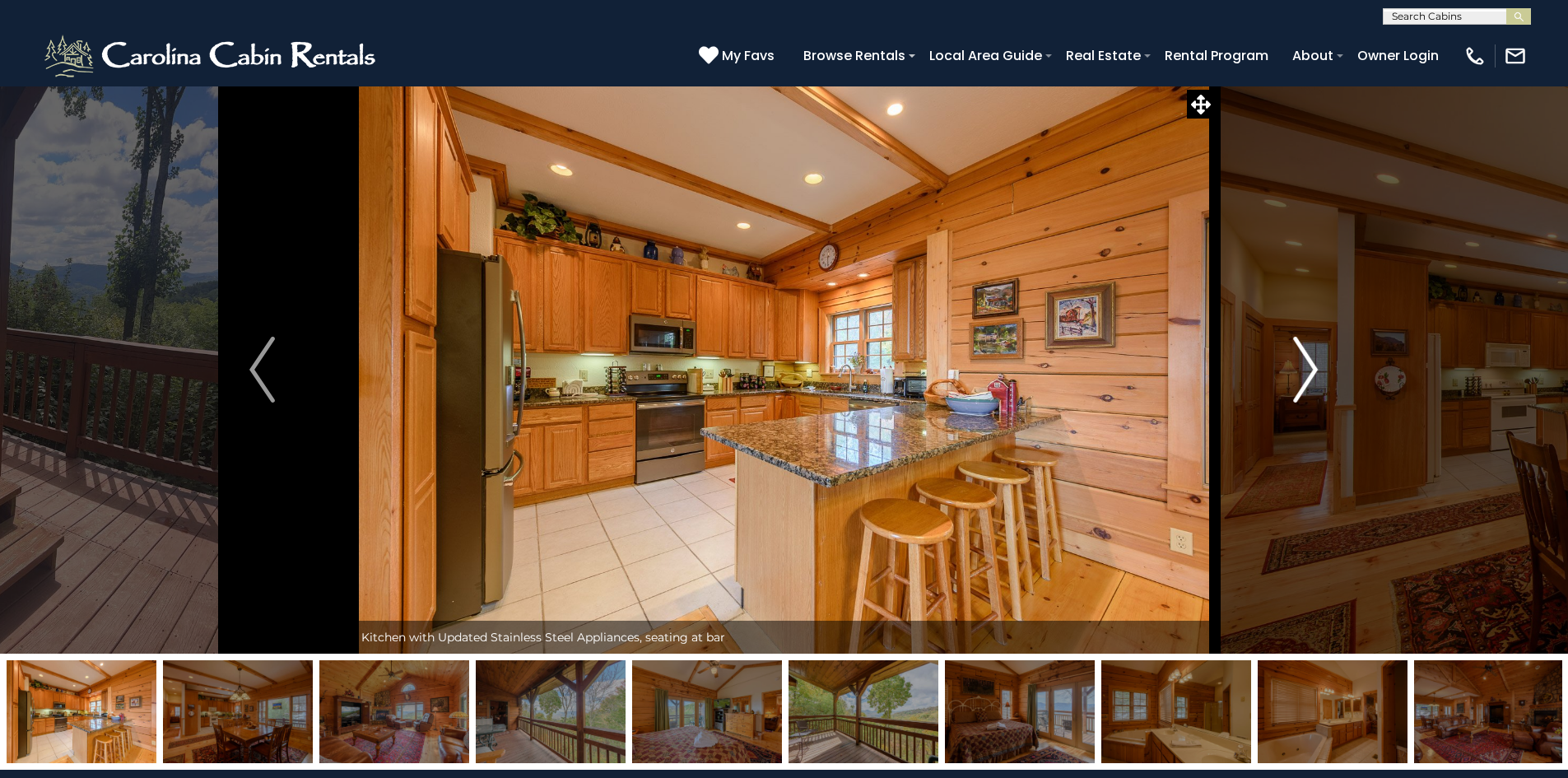
click at [1293, 381] on button "Next" at bounding box center [1305, 370] width 181 height 568
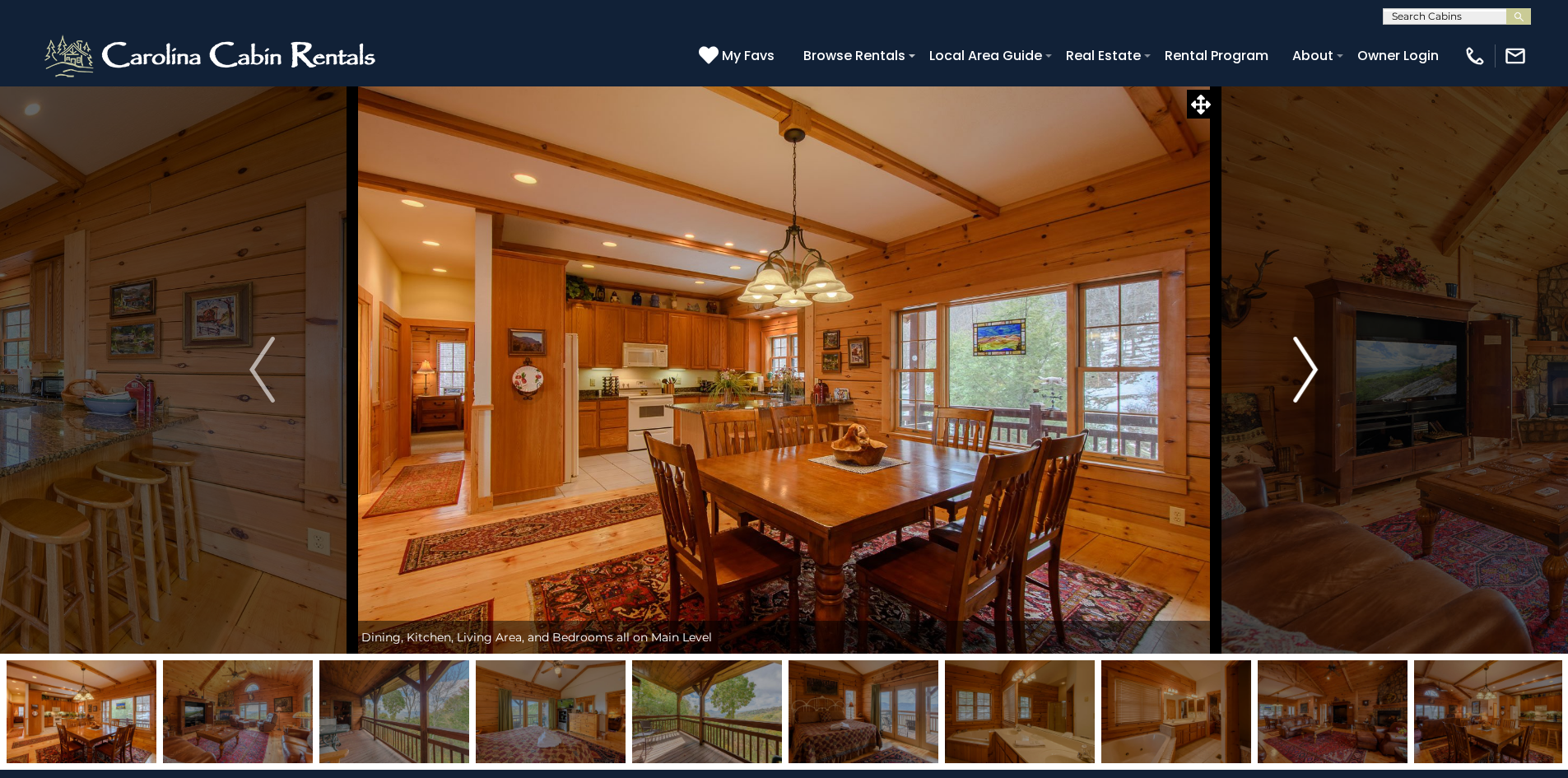
click at [1291, 382] on button "Next" at bounding box center [1305, 370] width 181 height 568
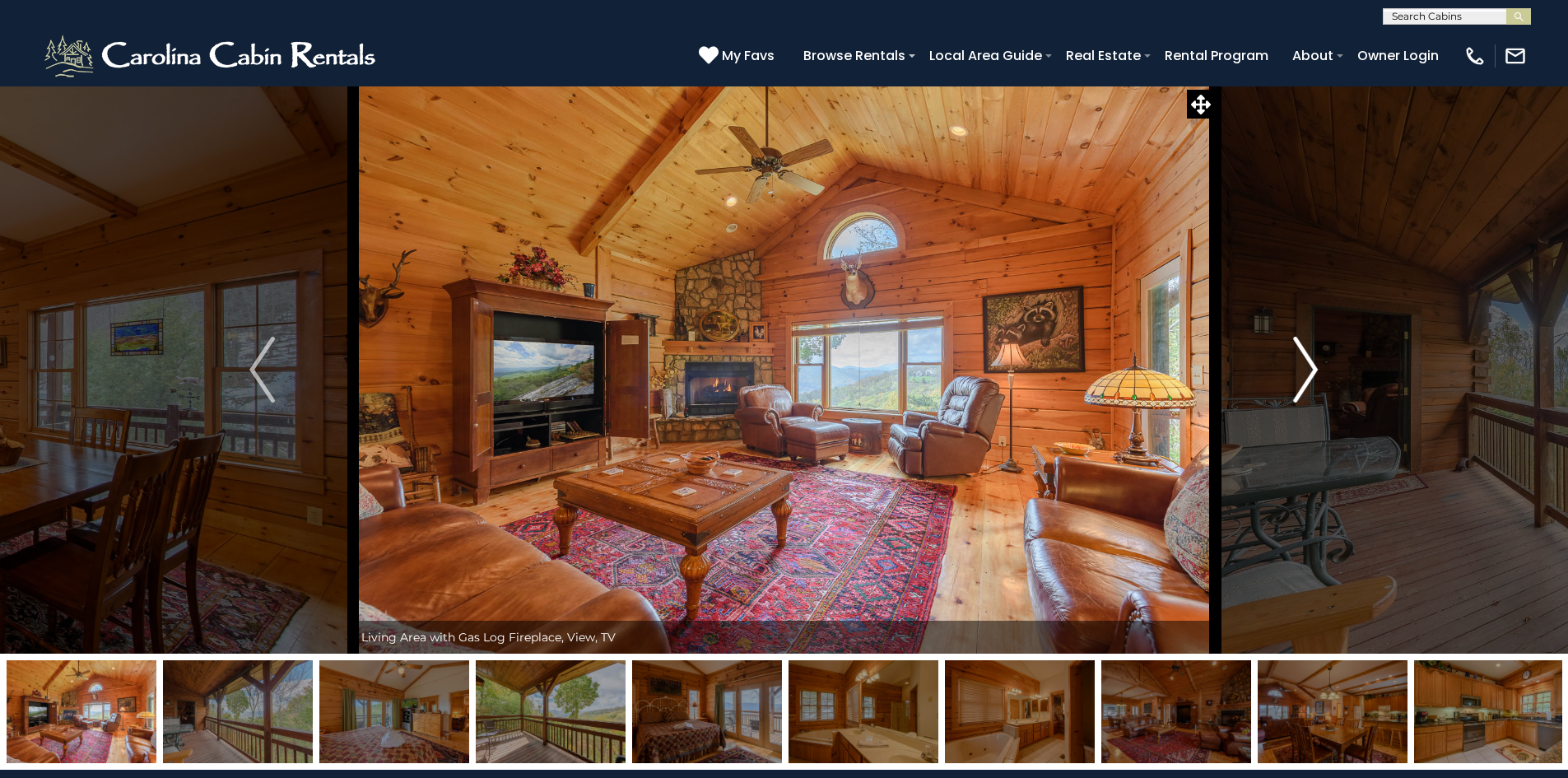
click at [1291, 382] on button "Next" at bounding box center [1305, 370] width 181 height 568
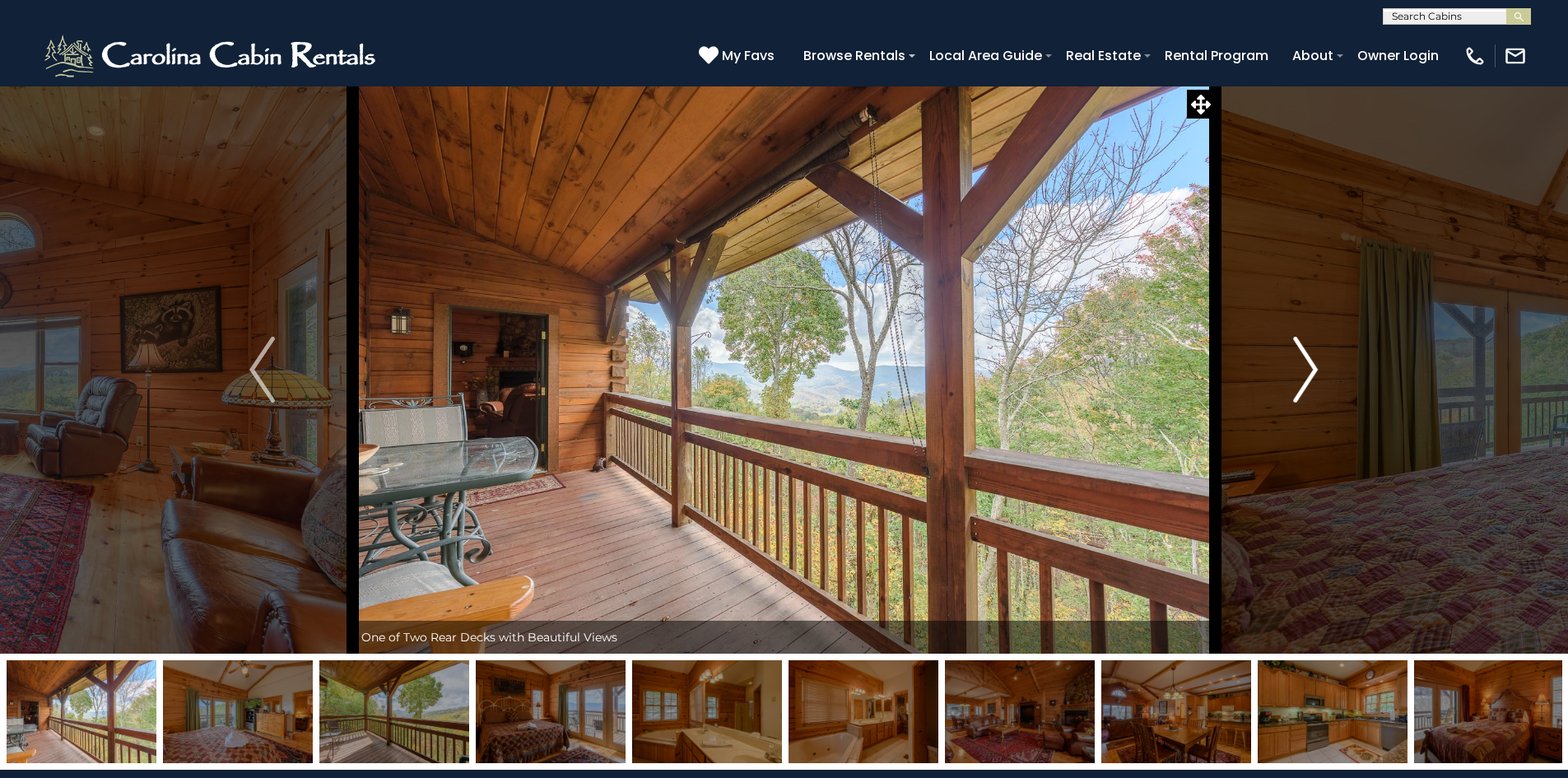
click at [1291, 382] on button "Next" at bounding box center [1305, 370] width 181 height 568
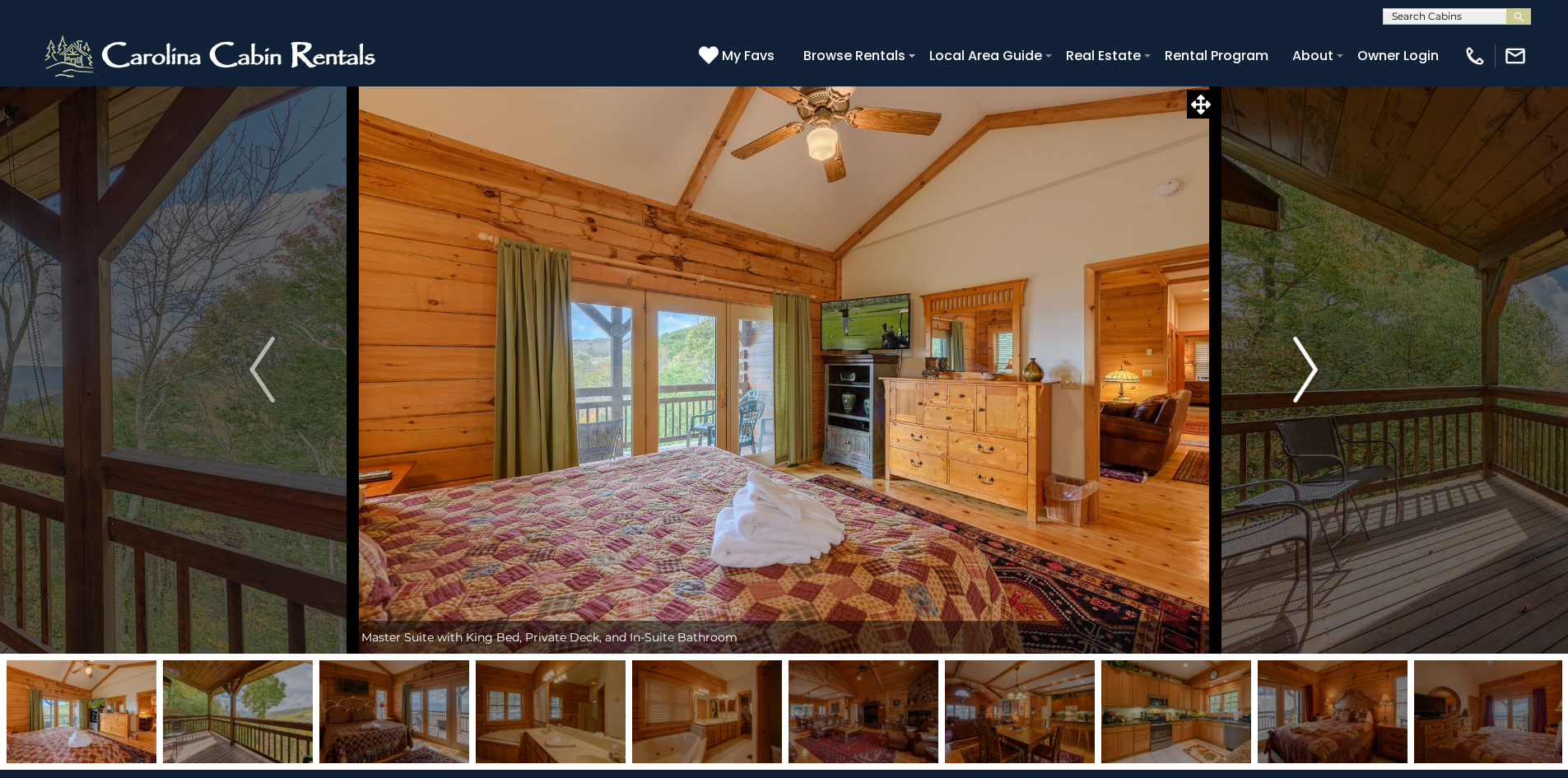
click at [1291, 382] on button "Next" at bounding box center [1305, 370] width 181 height 568
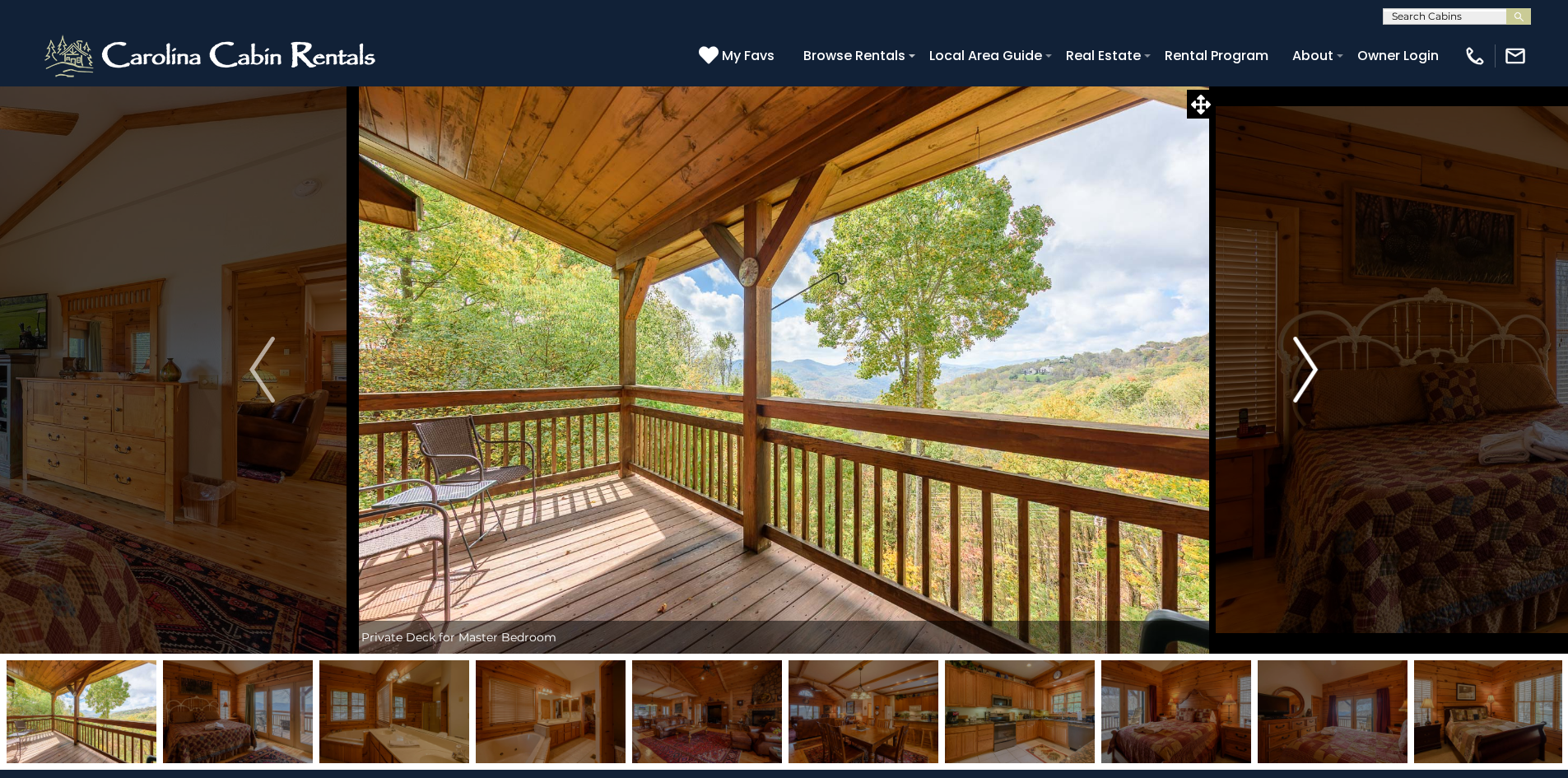
click at [1291, 382] on button "Next" at bounding box center [1305, 370] width 181 height 568
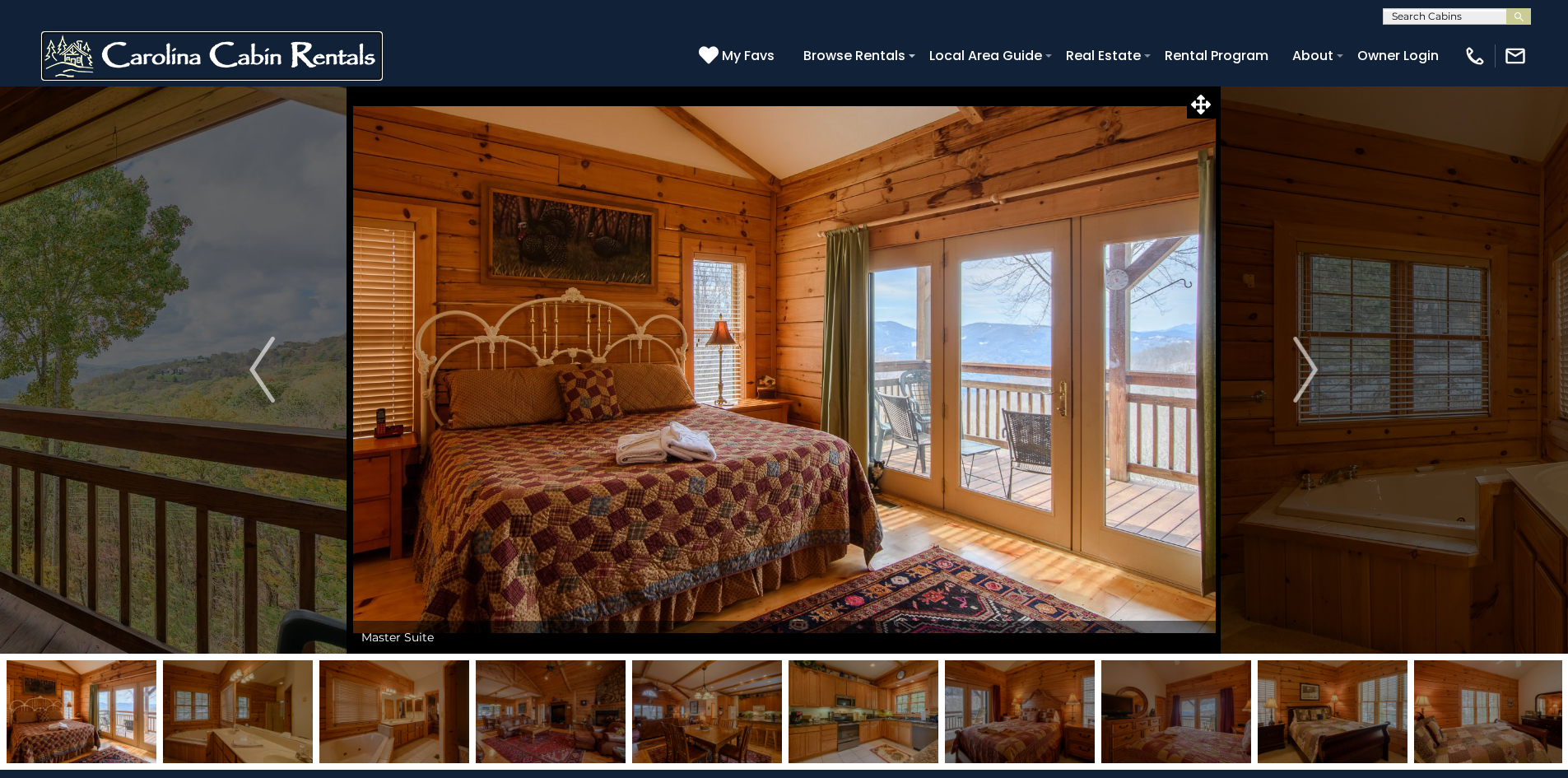
click at [243, 62] on img at bounding box center [211, 55] width 341 height 49
